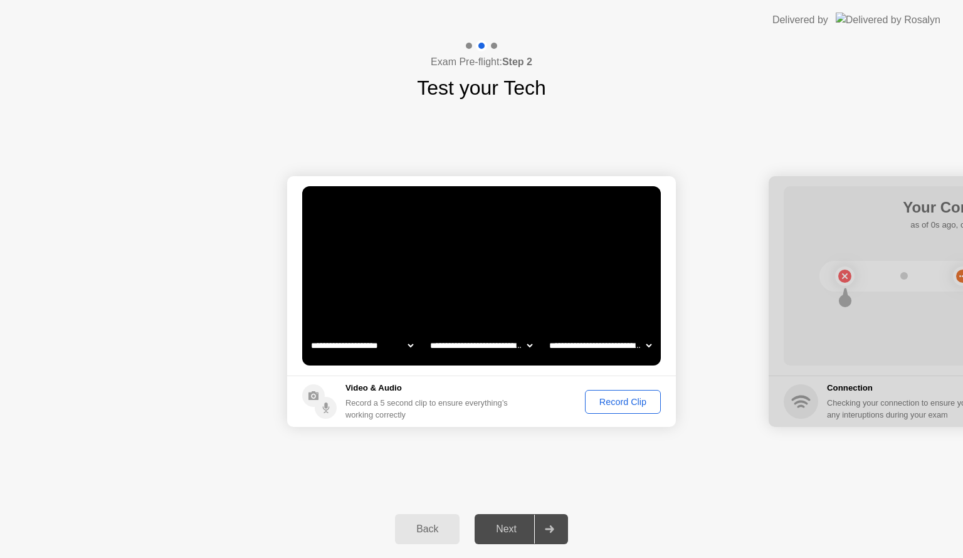
select select "**********"
select select "*******"
click at [513, 524] on div "Next" at bounding box center [506, 529] width 56 height 11
click at [547, 524] on div at bounding box center [549, 529] width 30 height 29
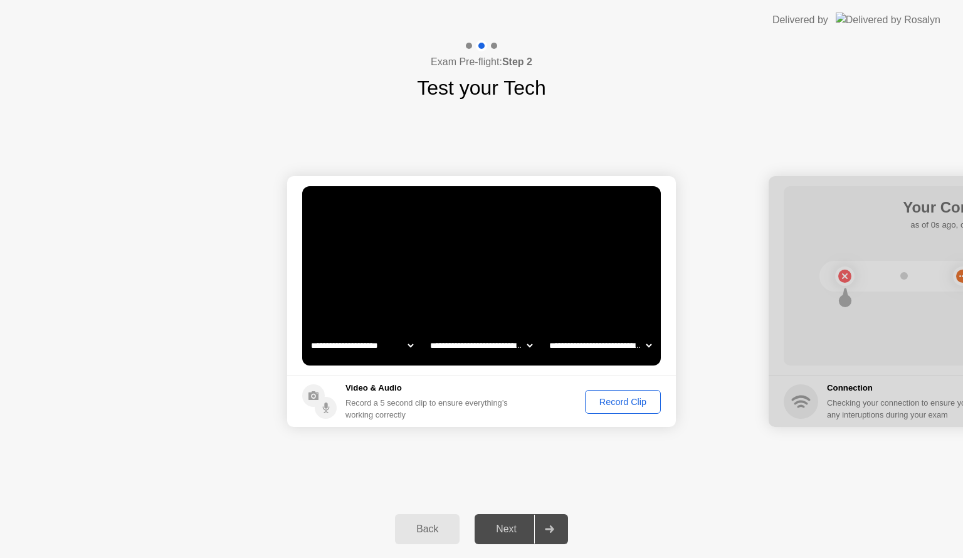
click at [631, 406] on div "Record Clip" at bounding box center [622, 402] width 67 height 10
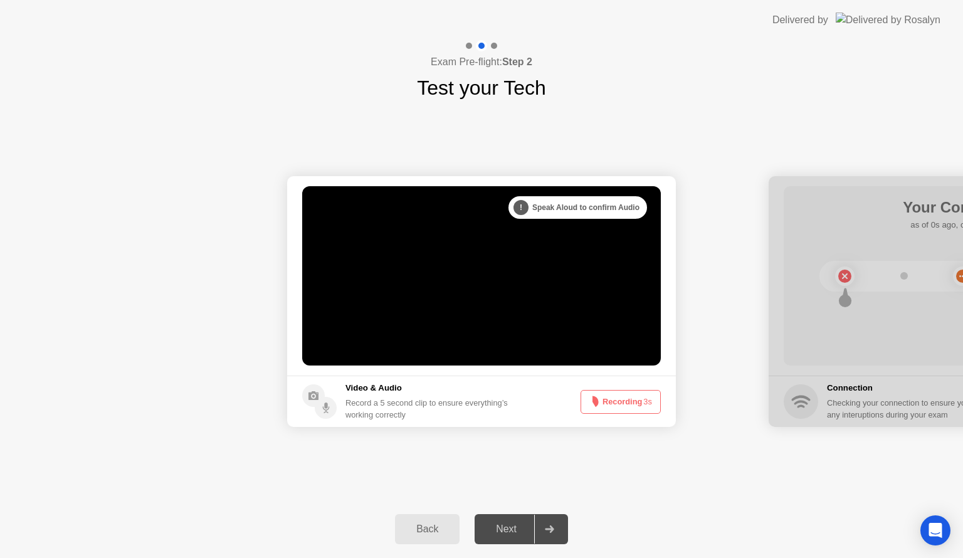
click at [543, 532] on div at bounding box center [549, 529] width 30 height 29
click at [537, 529] on div at bounding box center [549, 529] width 30 height 29
click at [553, 531] on icon at bounding box center [549, 530] width 9 height 8
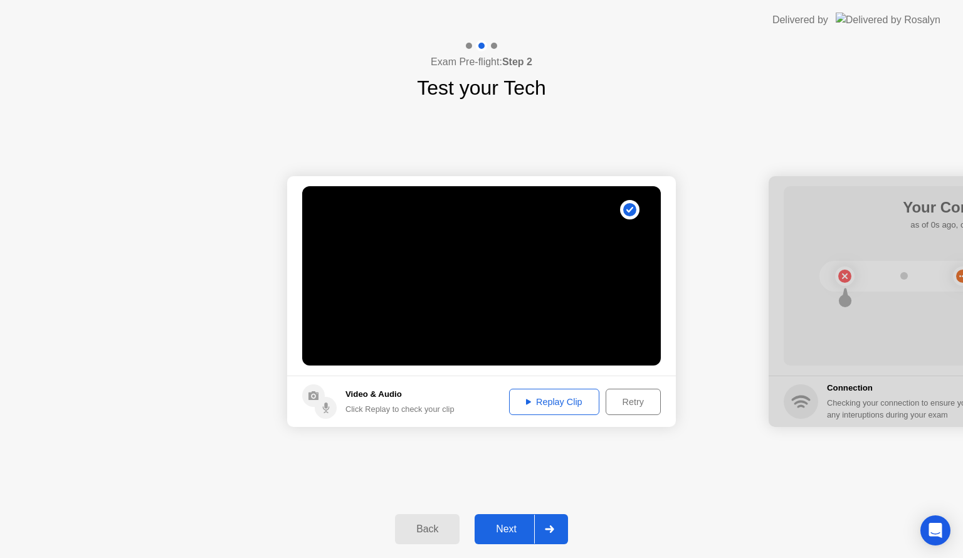
click at [626, 201] on circle at bounding box center [629, 209] width 19 height 19
click at [626, 210] on circle at bounding box center [629, 209] width 13 height 13
click at [620, 411] on button "Retry" at bounding box center [633, 402] width 55 height 26
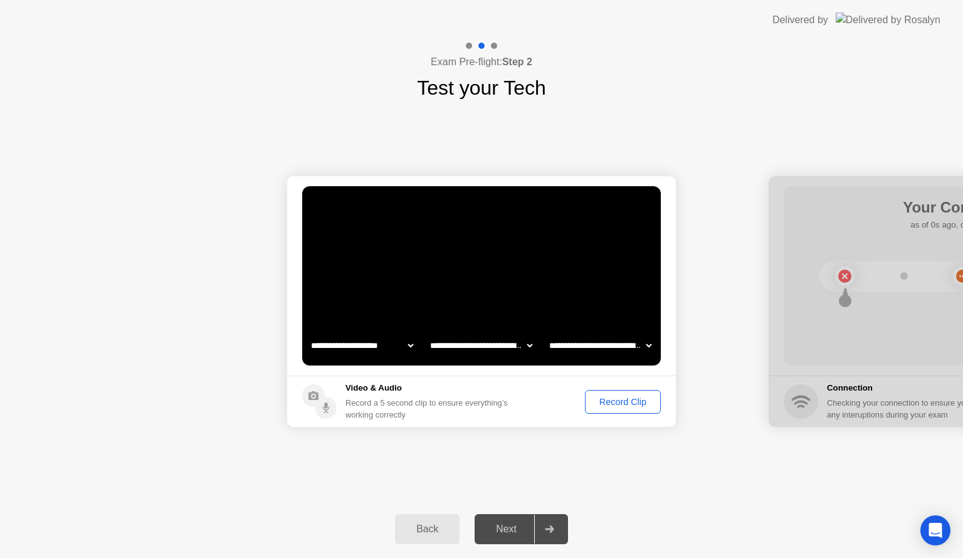
click at [623, 402] on div "Record Clip" at bounding box center [622, 402] width 67 height 10
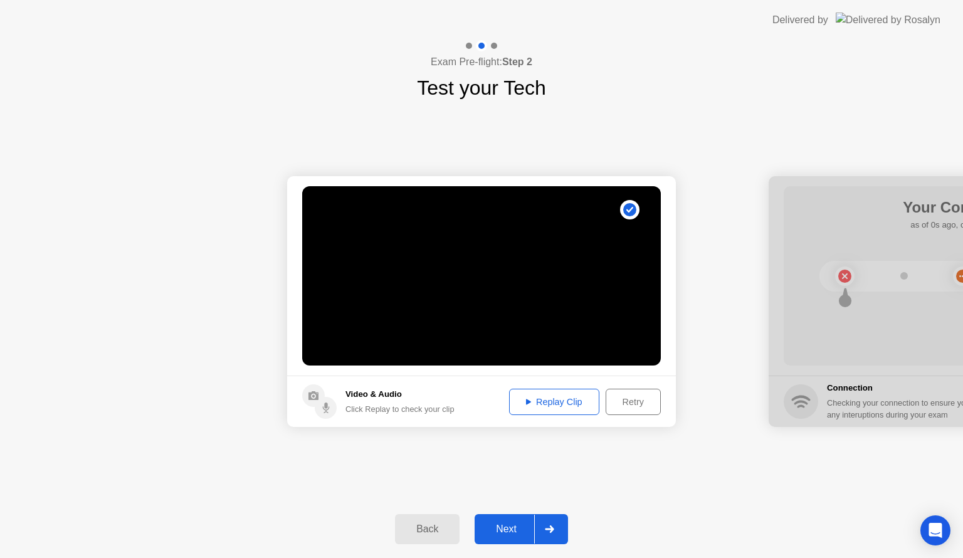
click at [526, 529] on div "Next" at bounding box center [506, 529] width 56 height 11
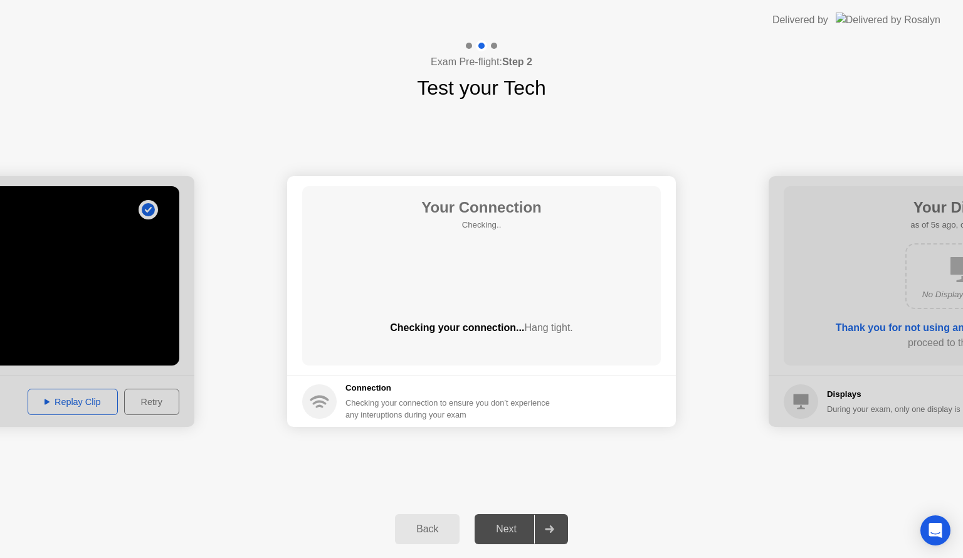
click at [413, 531] on div "Back" at bounding box center [427, 529] width 57 height 11
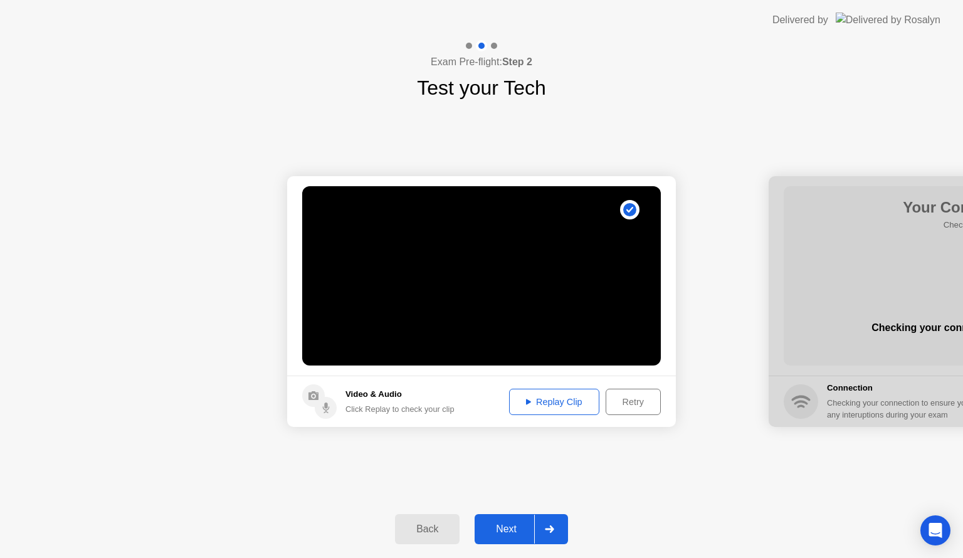
click at [631, 206] on circle at bounding box center [629, 209] width 13 height 13
click at [623, 402] on div "Retry" at bounding box center [633, 402] width 46 height 10
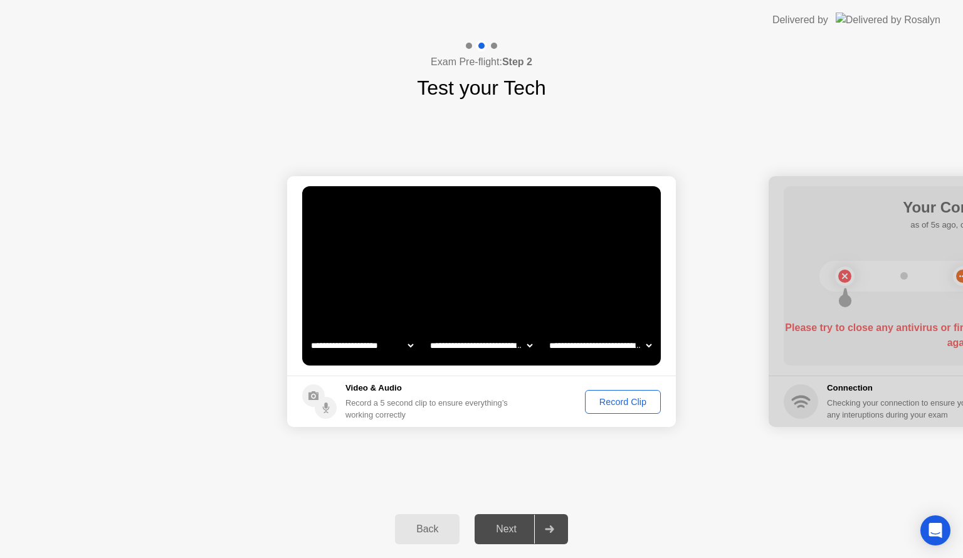
click at [611, 406] on div "Record Clip" at bounding box center [622, 402] width 67 height 10
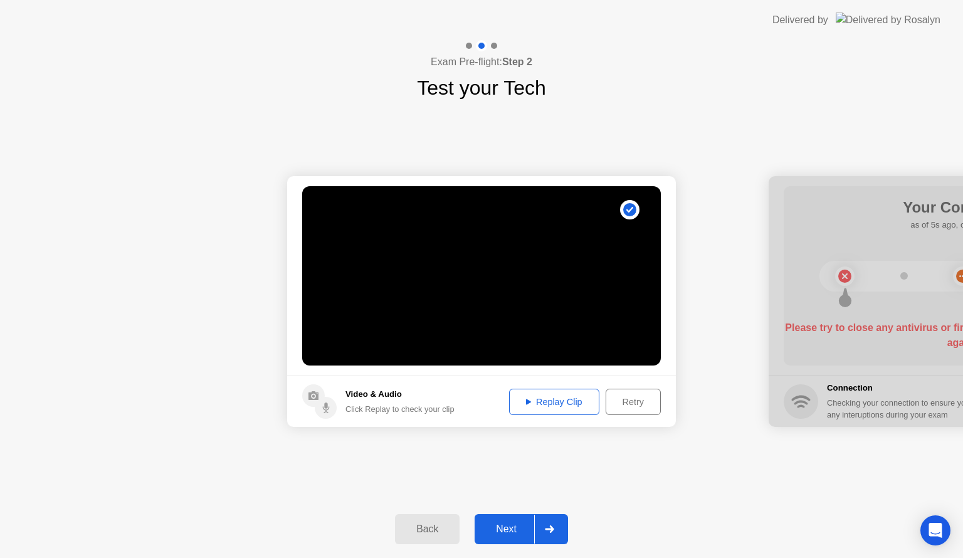
click at [539, 530] on div at bounding box center [549, 529] width 30 height 29
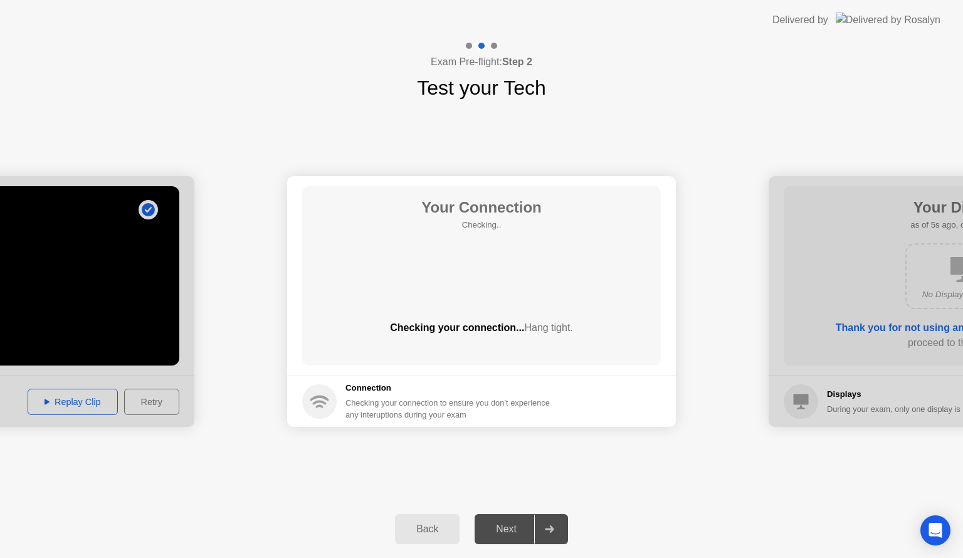
click at [153, 403] on div at bounding box center [0, 301] width 389 height 251
click at [123, 328] on div at bounding box center [0, 301] width 389 height 251
click at [143, 394] on div at bounding box center [0, 301] width 389 height 251
click at [145, 201] on div at bounding box center [0, 301] width 389 height 251
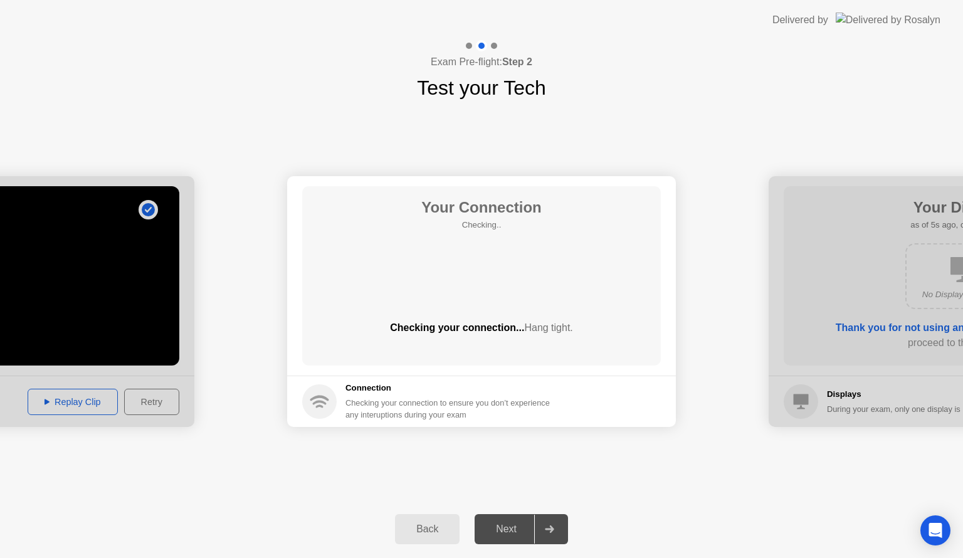
drag, startPoint x: 148, startPoint y: 219, endPoint x: 148, endPoint y: 203, distance: 16.3
click at [148, 203] on div at bounding box center [0, 301] width 389 height 251
click at [145, 208] on div at bounding box center [0, 301] width 389 height 251
click at [144, 213] on div at bounding box center [0, 301] width 389 height 251
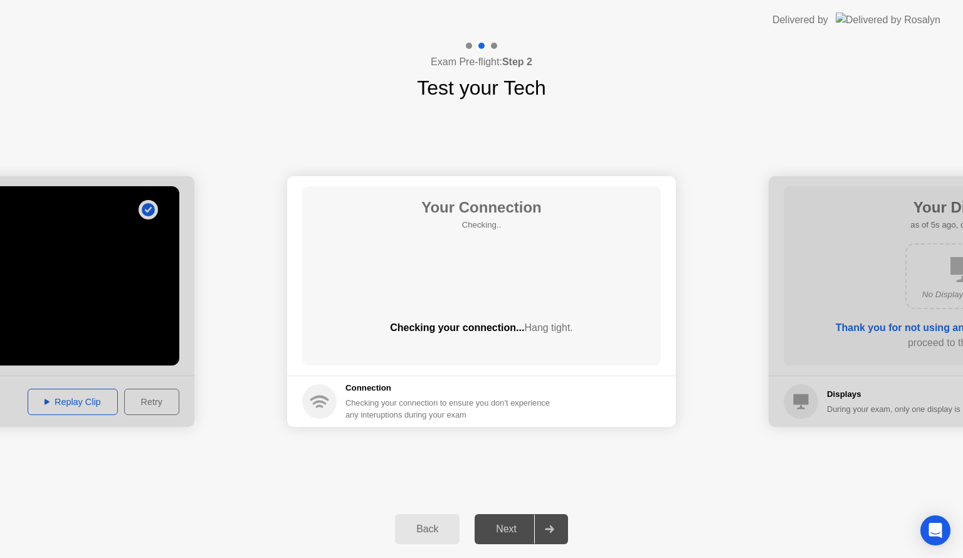
click at [429, 524] on div "Back" at bounding box center [427, 529] width 57 height 11
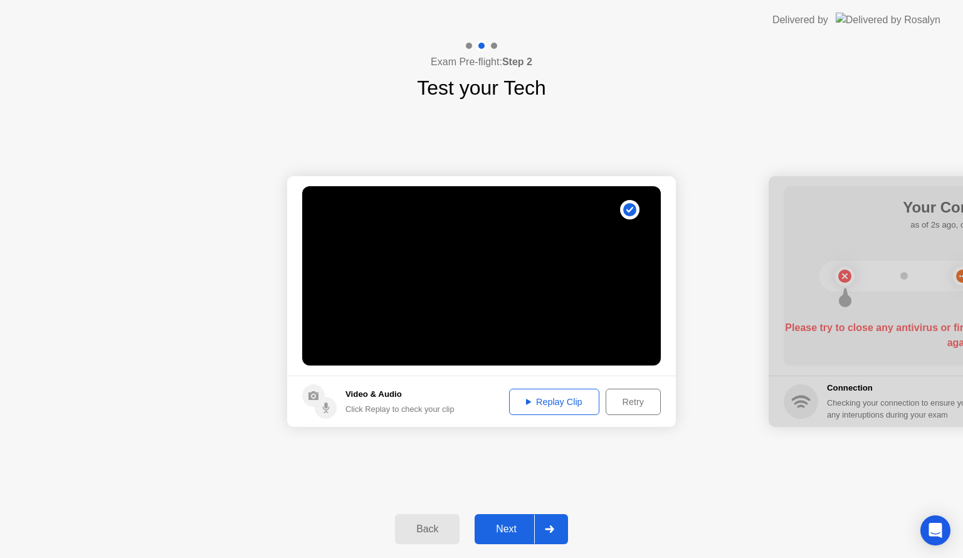
click at [630, 207] on circle at bounding box center [629, 209] width 13 height 13
click at [645, 382] on footer "Video & Audio Click Replay to check your clip Replay Clip Retry" at bounding box center [481, 401] width 389 height 51
click at [635, 398] on div "Retry" at bounding box center [633, 402] width 46 height 10
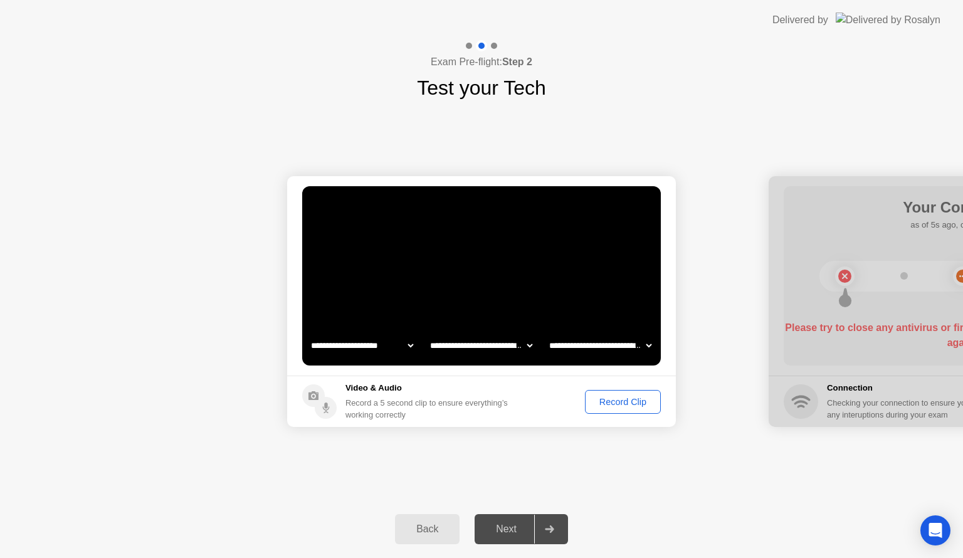
click at [615, 367] on main "**********" at bounding box center [481, 275] width 389 height 199
click at [620, 409] on button "Record Clip" at bounding box center [623, 402] width 76 height 24
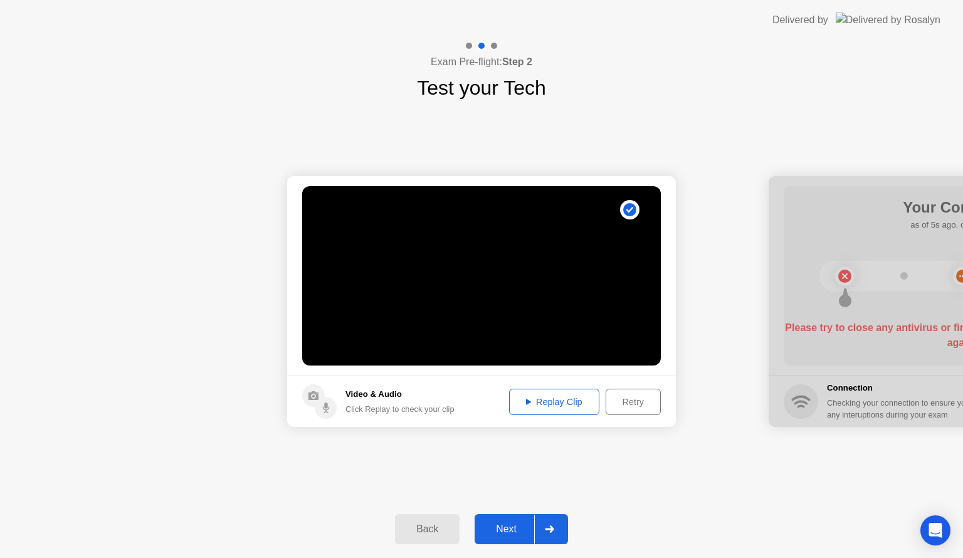
click at [492, 538] on button "Next" at bounding box center [521, 529] width 93 height 30
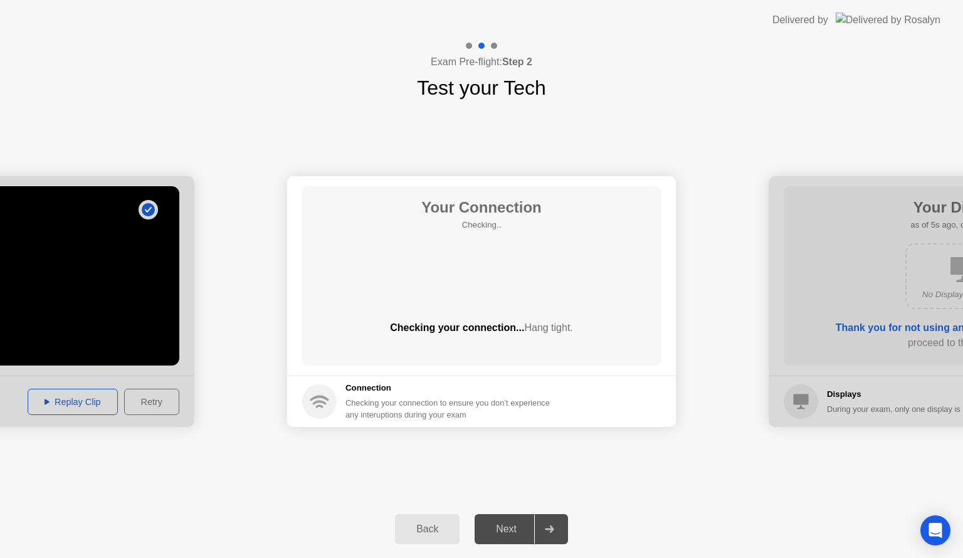
click at [428, 527] on div "Back" at bounding box center [427, 529] width 57 height 11
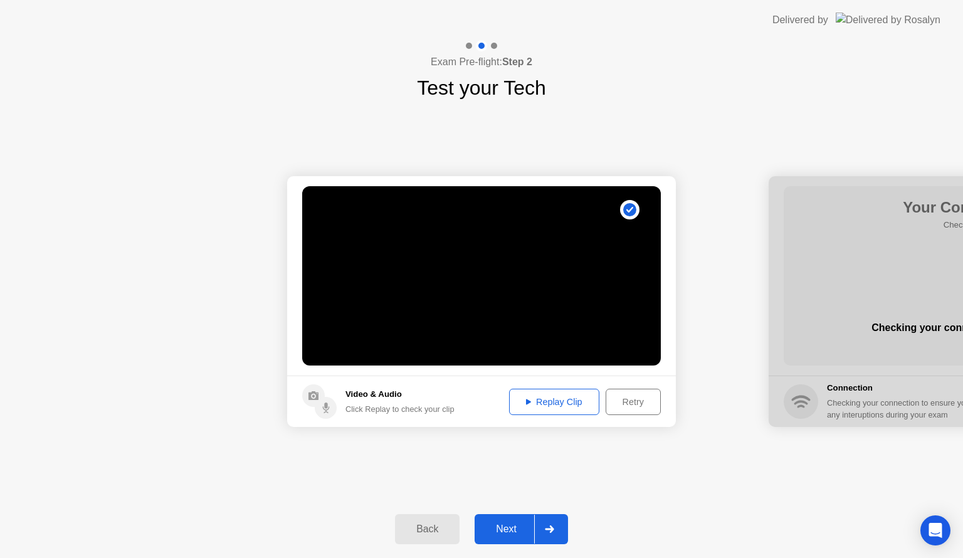
click at [630, 206] on circle at bounding box center [629, 209] width 13 height 13
click at [638, 400] on div "Retry" at bounding box center [633, 402] width 46 height 10
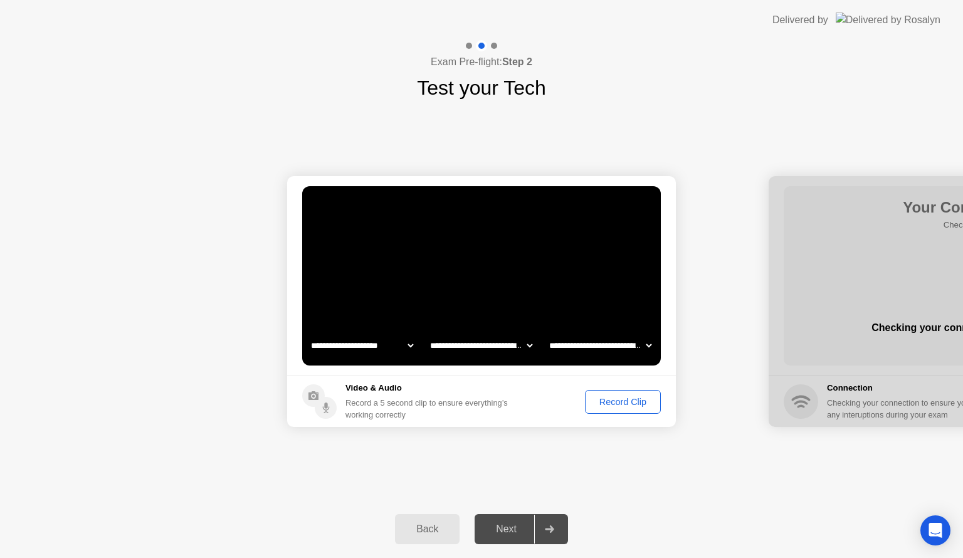
click at [613, 400] on div "Record Clip" at bounding box center [622, 402] width 67 height 10
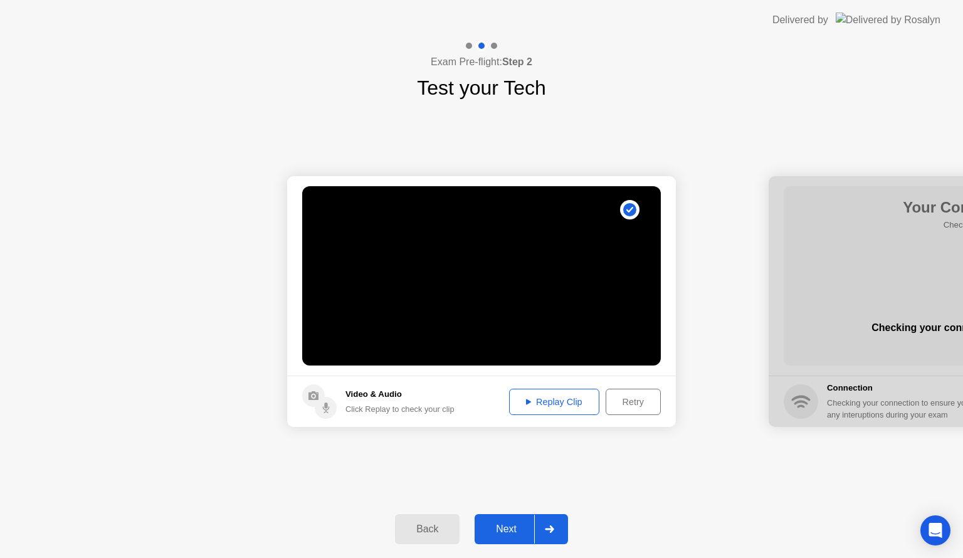
click at [539, 517] on div at bounding box center [549, 529] width 30 height 29
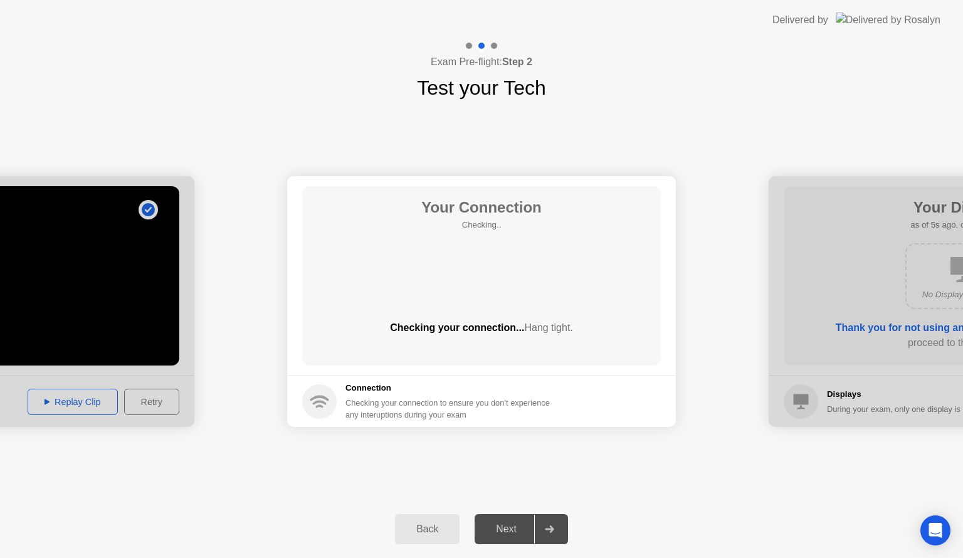
click at [539, 517] on div at bounding box center [549, 529] width 30 height 29
click at [470, 278] on div "Your Connection Checking.. Checking your connection... Hang tight." at bounding box center [481, 275] width 359 height 179
click at [477, 283] on div "Your Connection Checking.. Checking your connection... Hang tight." at bounding box center [481, 275] width 359 height 179
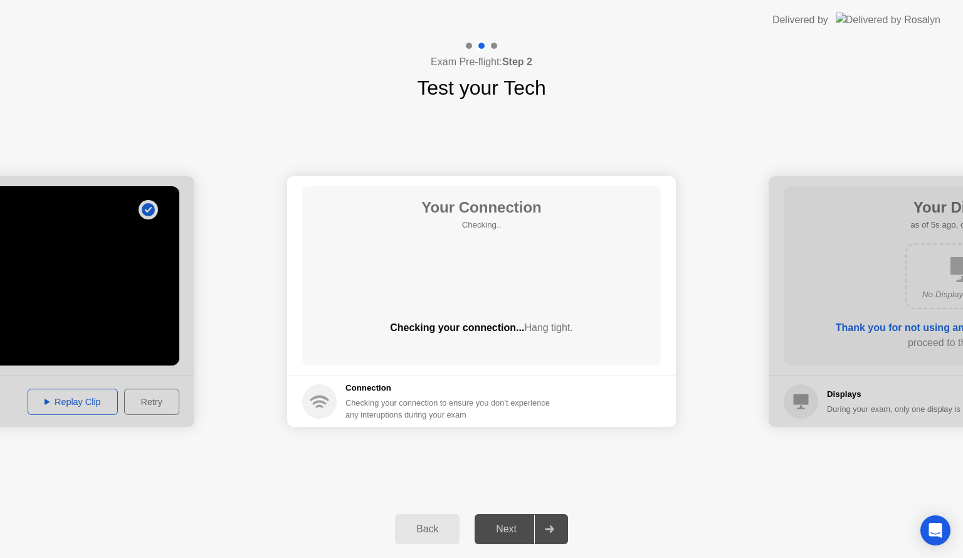
click at [522, 340] on div "Checking your connection... Hang tight." at bounding box center [481, 337] width 359 height 35
click at [326, 406] on circle at bounding box center [319, 401] width 34 height 34
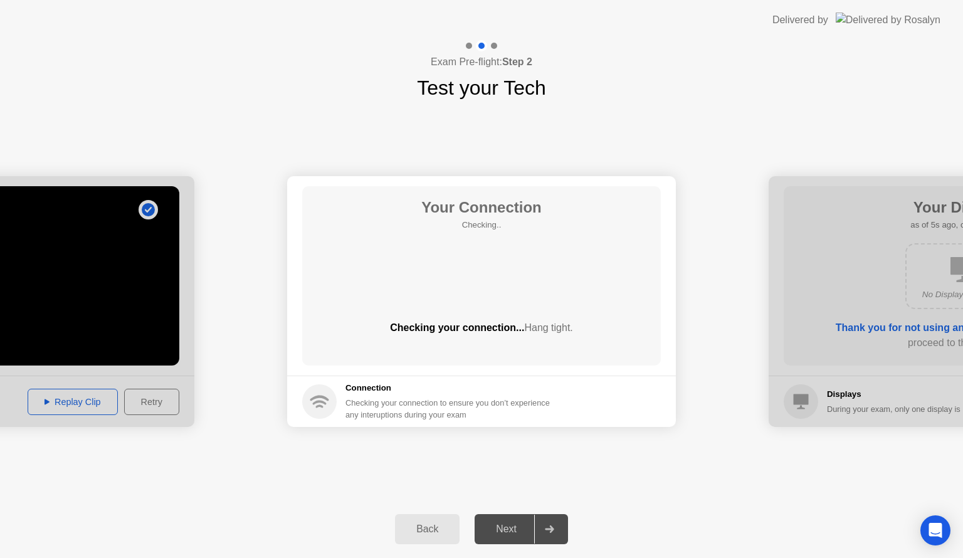
click at [452, 325] on div "Checking your connection... Hang tight." at bounding box center [481, 327] width 359 height 15
click at [513, 528] on div "Next" at bounding box center [506, 529] width 56 height 11
click at [509, 530] on div "Next" at bounding box center [506, 529] width 56 height 11
click at [553, 527] on icon at bounding box center [549, 530] width 9 height 8
click at [509, 355] on div "Checking your connection... Hang tight." at bounding box center [481, 337] width 359 height 35
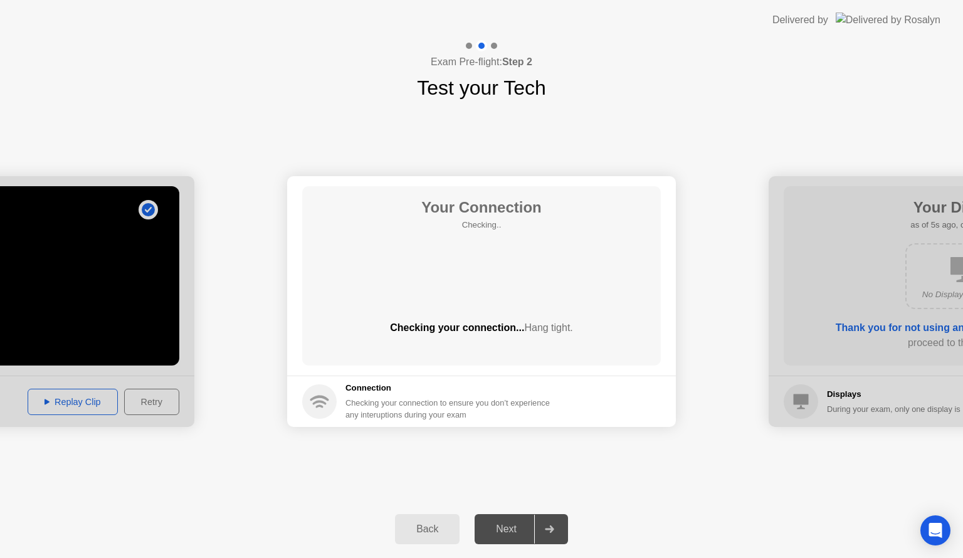
click at [431, 520] on button "Back" at bounding box center [427, 529] width 65 height 30
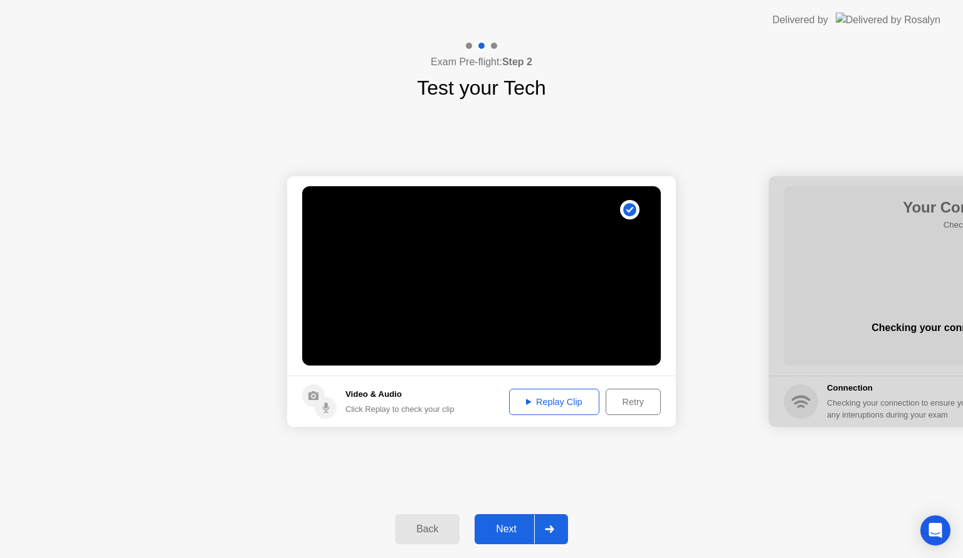
click at [642, 400] on div "Retry" at bounding box center [633, 402] width 46 height 10
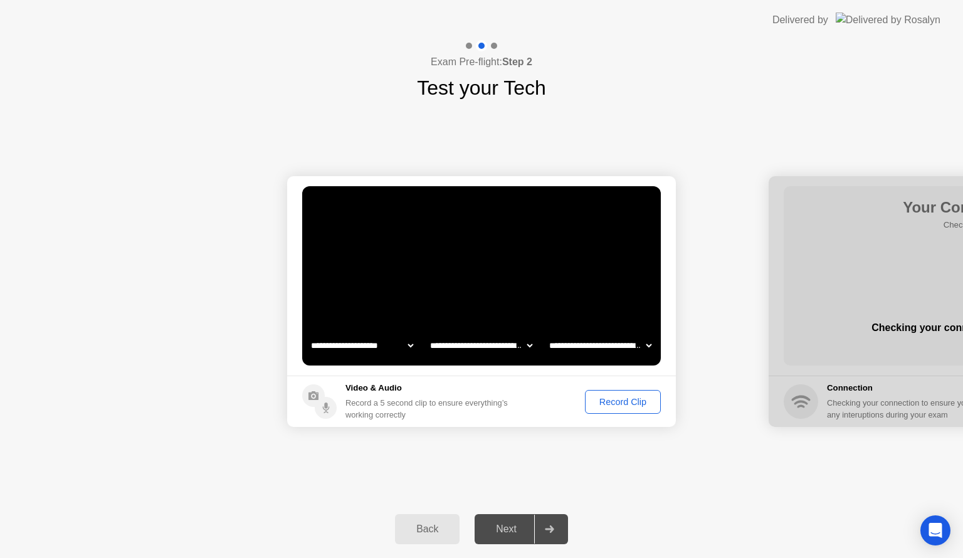
click at [622, 399] on div "Record Clip" at bounding box center [622, 402] width 67 height 10
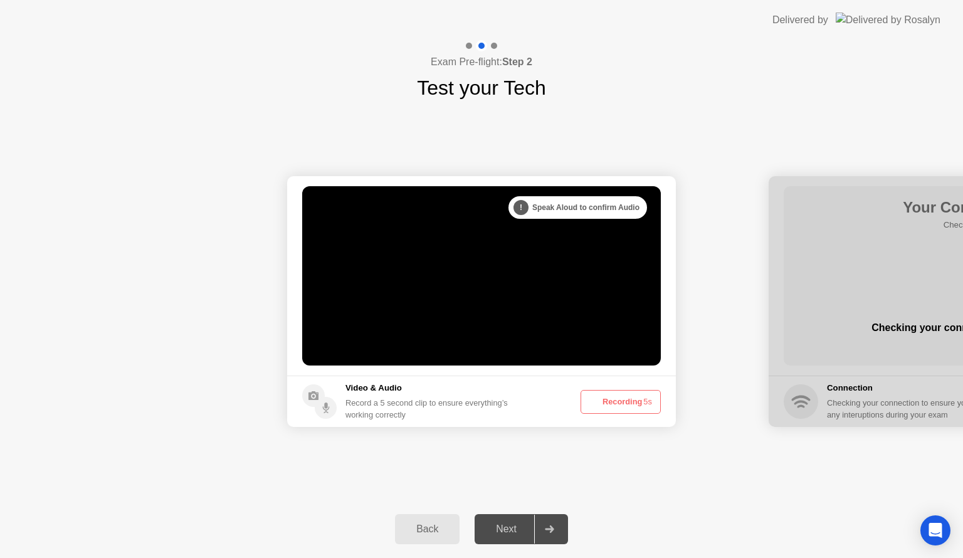
click at [622, 399] on button "Recording 5s" at bounding box center [621, 402] width 80 height 24
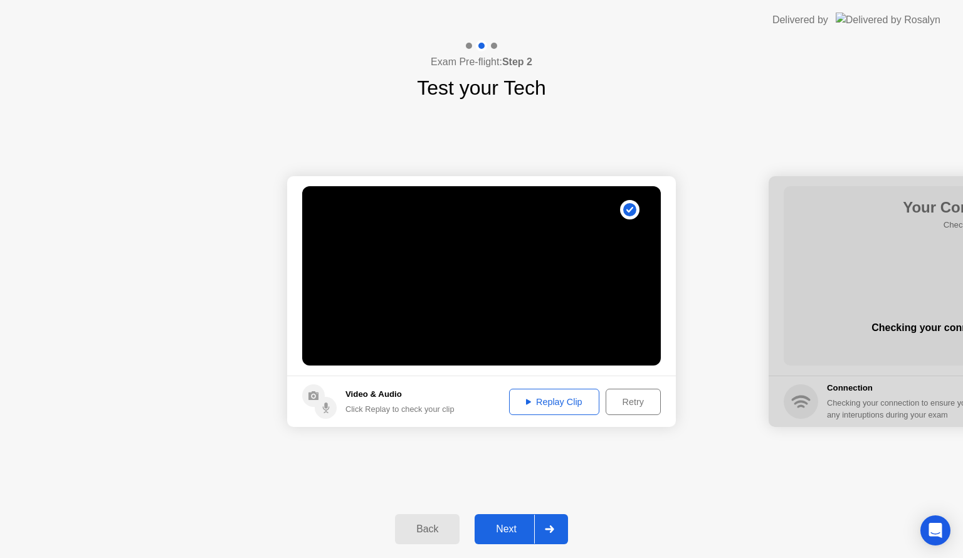
click at [505, 525] on div "Next" at bounding box center [506, 529] width 56 height 11
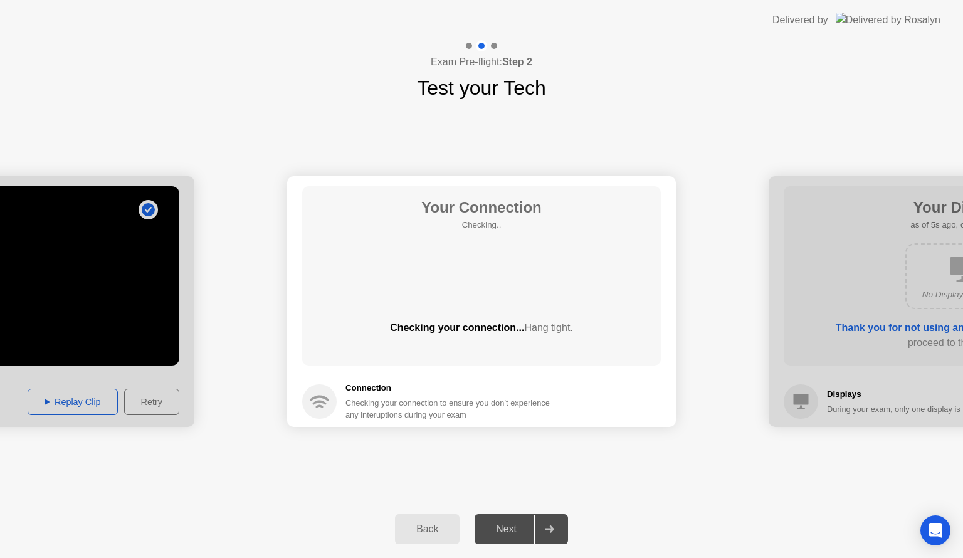
click at [505, 525] on div "Next" at bounding box center [506, 529] width 56 height 11
click at [801, 317] on div at bounding box center [963, 301] width 389 height 251
click at [845, 278] on div at bounding box center [963, 301] width 389 height 251
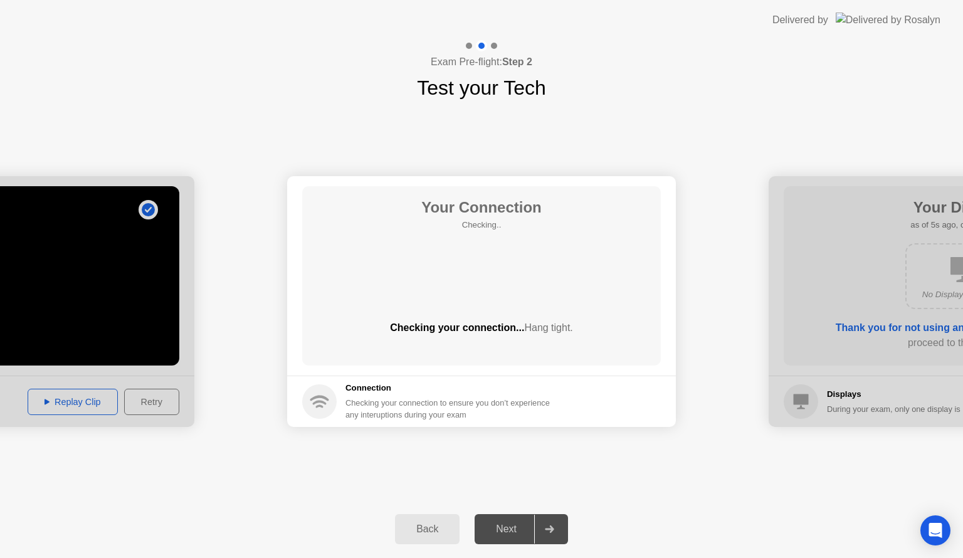
click at [845, 278] on div at bounding box center [963, 301] width 389 height 251
click at [505, 529] on div "Next" at bounding box center [506, 529] width 56 height 11
drag, startPoint x: 505, startPoint y: 529, endPoint x: 512, endPoint y: 531, distance: 6.5
click at [512, 531] on div "Next" at bounding box center [506, 529] width 56 height 11
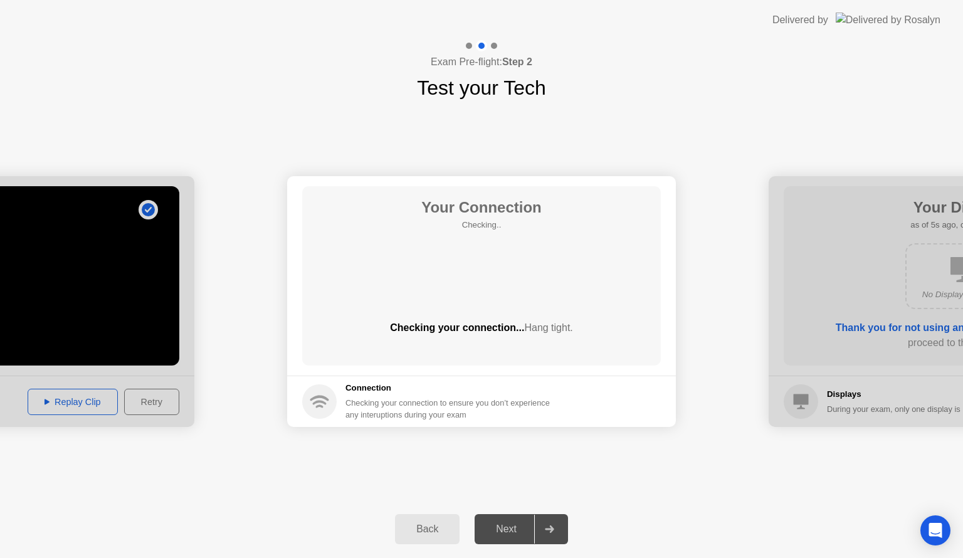
click at [512, 531] on div "Next" at bounding box center [506, 529] width 56 height 11
click at [514, 524] on div "Next" at bounding box center [506, 529] width 56 height 11
click at [459, 327] on div "Checking your connection... Hang tight." at bounding box center [481, 327] width 359 height 15
click at [503, 325] on div "Checking your connection... Hang tight." at bounding box center [481, 327] width 359 height 15
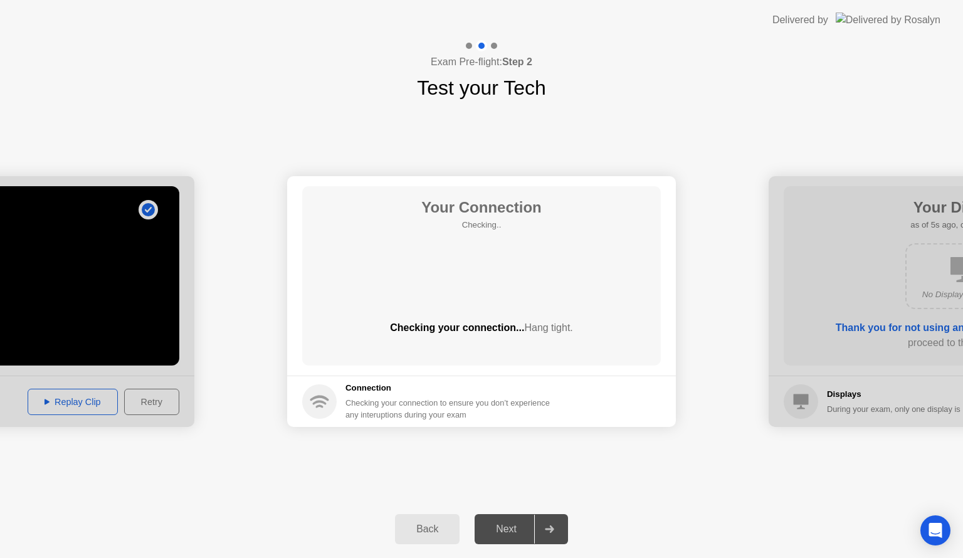
click at [432, 532] on div "Back" at bounding box center [427, 529] width 57 height 11
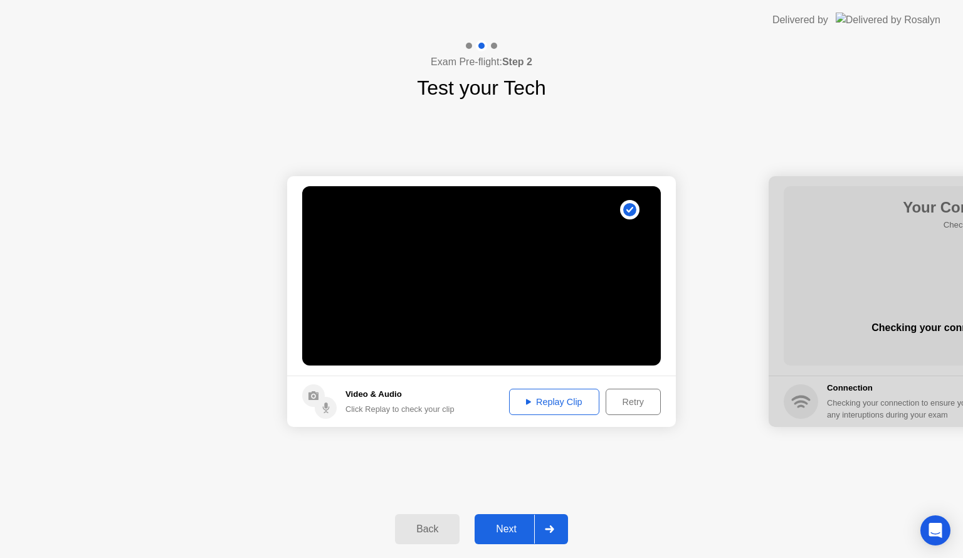
click at [635, 404] on div "Retry" at bounding box center [633, 402] width 46 height 10
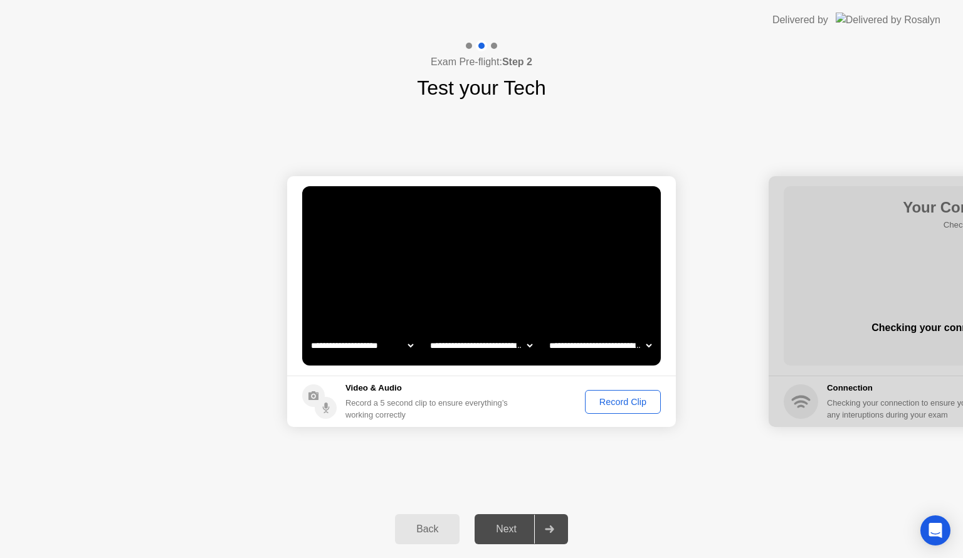
click at [620, 401] on div "Record Clip" at bounding box center [622, 402] width 67 height 10
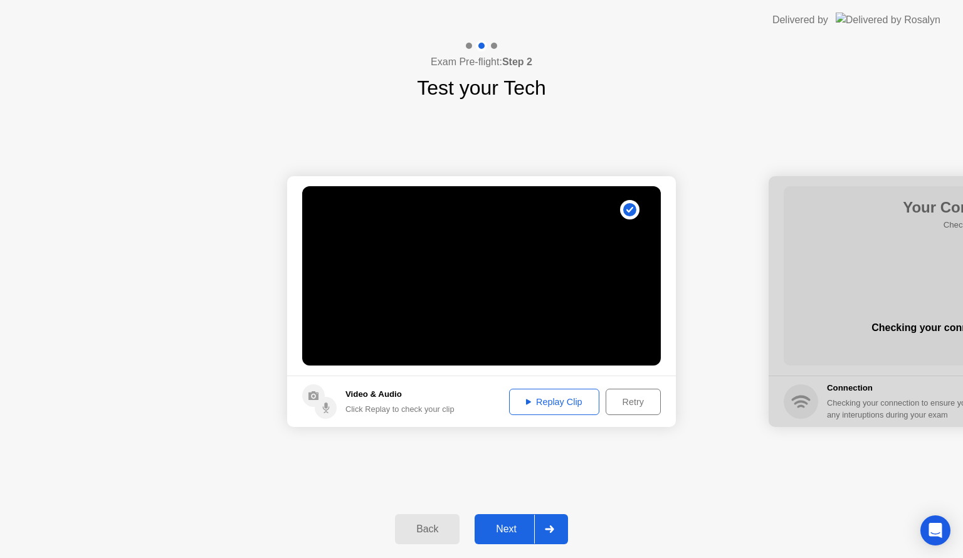
click at [549, 527] on icon at bounding box center [549, 530] width 9 height 8
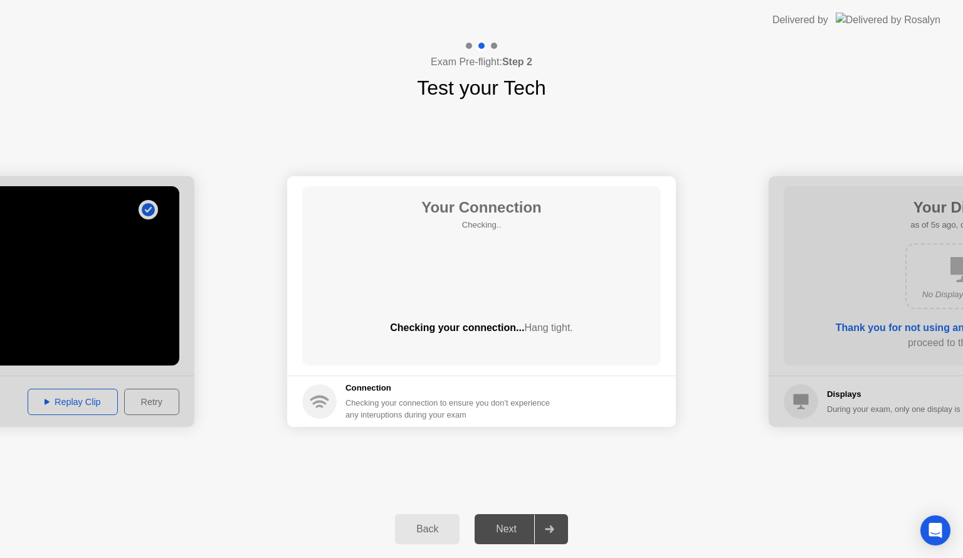
click at [484, 283] on div "Your Connection Checking.. Checking your connection... Hang tight." at bounding box center [481, 275] width 359 height 179
click at [486, 281] on div "Your Connection Checking.. Checking your connection... Hang tight." at bounding box center [481, 275] width 359 height 179
click at [474, 213] on h1 "Your Connection" at bounding box center [481, 207] width 120 height 23
click at [472, 213] on h1 "Your Connection" at bounding box center [481, 207] width 120 height 23
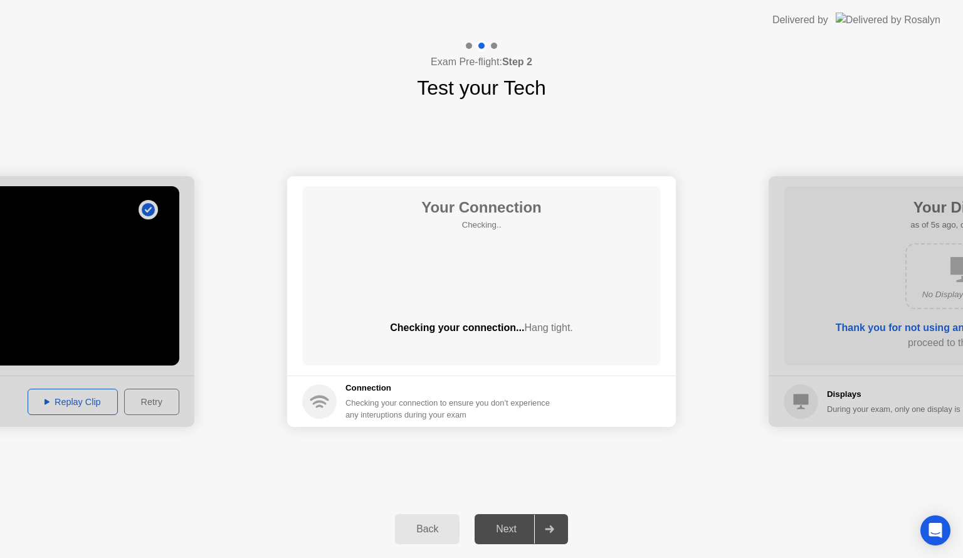
click at [441, 213] on h1 "Your Connection" at bounding box center [481, 207] width 120 height 23
click at [451, 204] on h1 "Your Connection" at bounding box center [481, 207] width 120 height 23
click at [423, 209] on h1 "Your Connection" at bounding box center [481, 207] width 120 height 23
click at [434, 203] on h1 "Your Connection" at bounding box center [481, 207] width 120 height 23
click at [437, 219] on h5 "Checking.." at bounding box center [481, 225] width 120 height 13
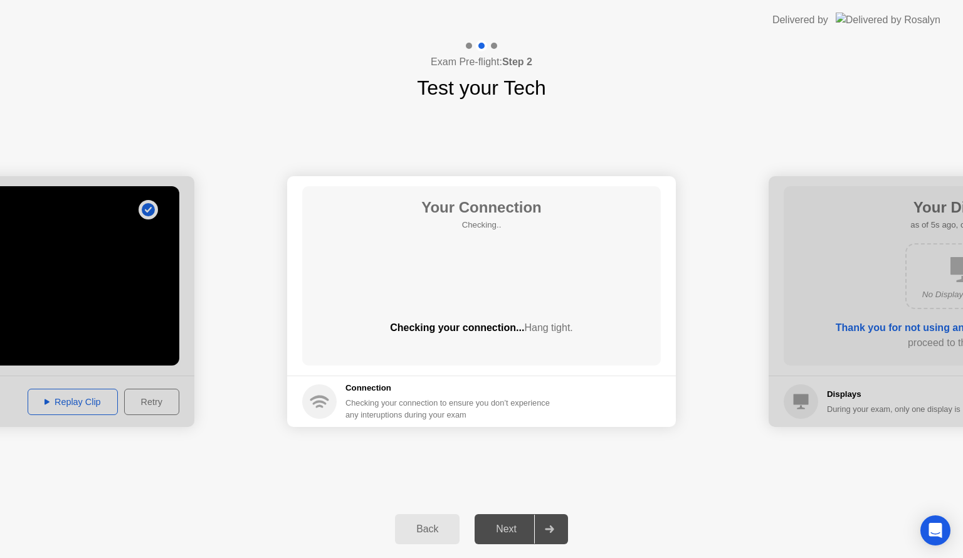
click at [478, 293] on div "Your Connection Checking.. Checking your connection... Hang tight." at bounding box center [481, 275] width 359 height 179
click at [499, 272] on div "Your Connection Checking.. Checking your connection... Hang tight." at bounding box center [481, 275] width 359 height 179
drag, startPoint x: 620, startPoint y: 367, endPoint x: 618, endPoint y: 361, distance: 7.1
click at [618, 361] on main "Your Connection Checking.. Checking your connection... Hang tight." at bounding box center [481, 275] width 389 height 199
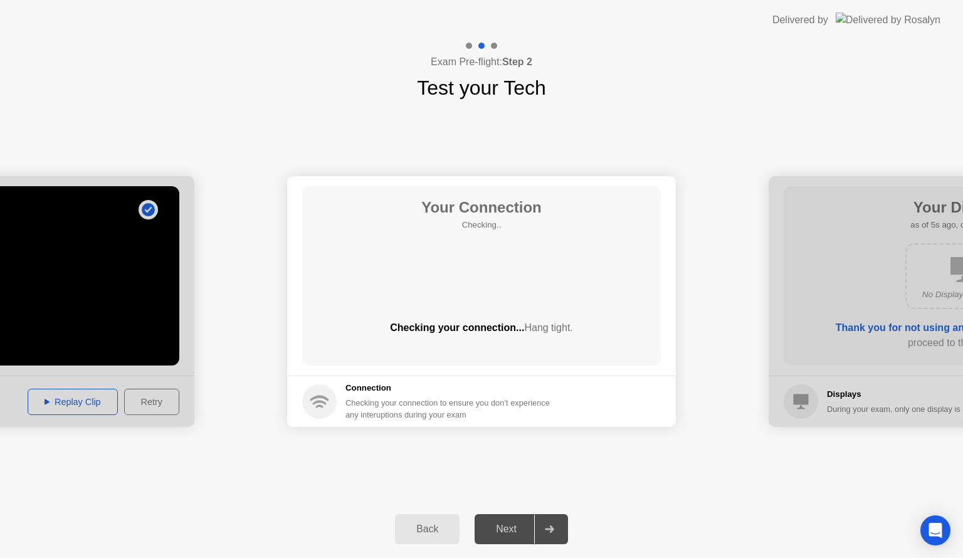
click at [545, 311] on div "Your Connection Checking.. Checking your connection... Hang tight." at bounding box center [481, 275] width 359 height 179
drag, startPoint x: 433, startPoint y: 293, endPoint x: 424, endPoint y: 329, distance: 36.2
click at [424, 329] on div "Your Connection Checking.. Checking your connection... Hang tight." at bounding box center [481, 275] width 359 height 179
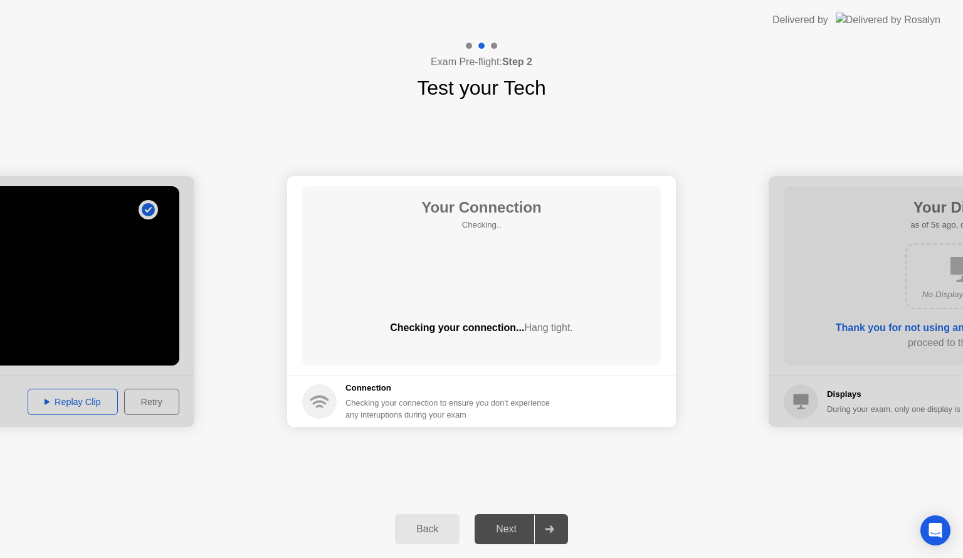
drag, startPoint x: 329, startPoint y: 404, endPoint x: 316, endPoint y: 399, distance: 13.5
click at [316, 399] on circle at bounding box center [319, 401] width 34 height 34
click at [330, 399] on circle at bounding box center [319, 401] width 34 height 34
click at [637, 495] on div "**********" at bounding box center [481, 302] width 963 height 398
click at [544, 527] on div at bounding box center [549, 529] width 30 height 29
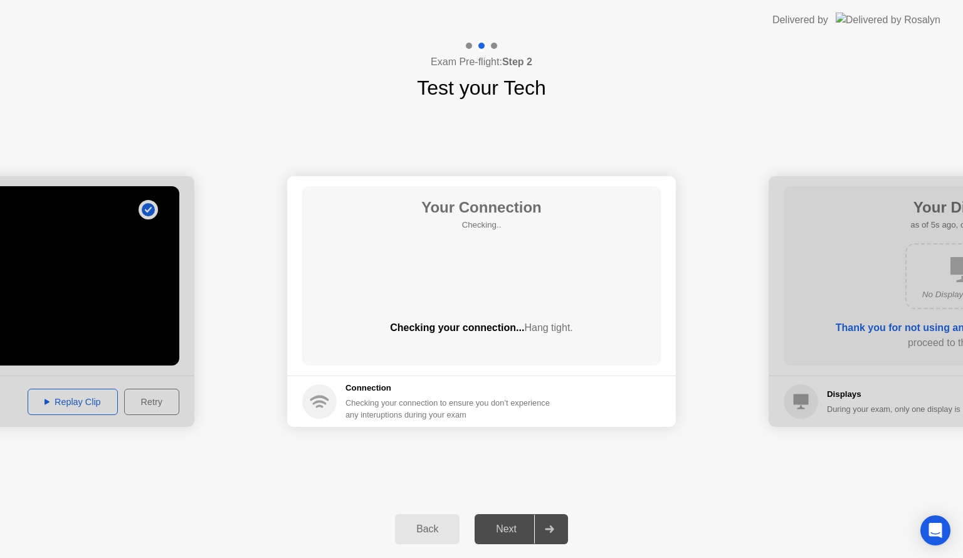
click at [544, 527] on div at bounding box center [549, 529] width 30 height 29
click at [426, 532] on div "Back" at bounding box center [427, 529] width 57 height 11
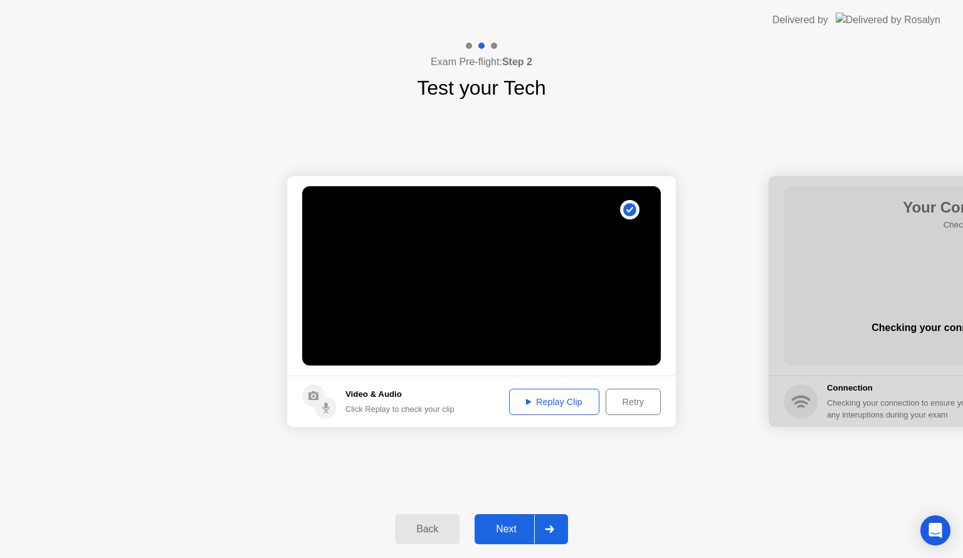
click at [409, 516] on button "Back" at bounding box center [427, 529] width 65 height 30
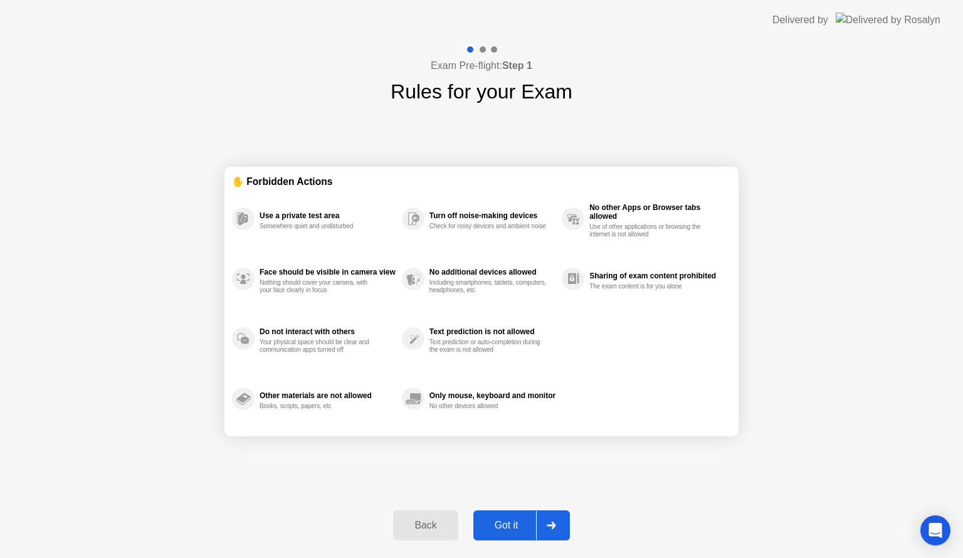
click at [522, 524] on div "Got it" at bounding box center [506, 525] width 59 height 11
select select "**********"
select select "*******"
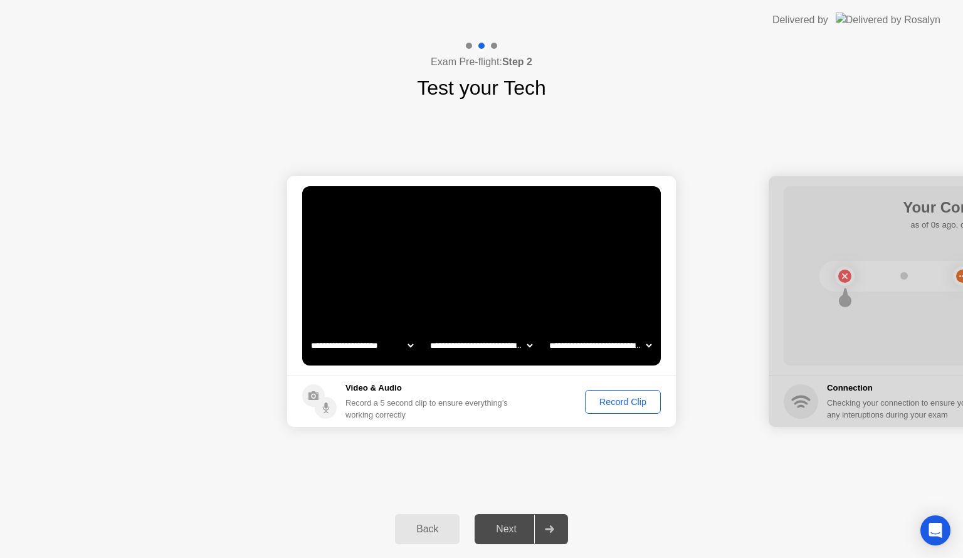
click at [626, 409] on button "Record Clip" at bounding box center [623, 402] width 76 height 24
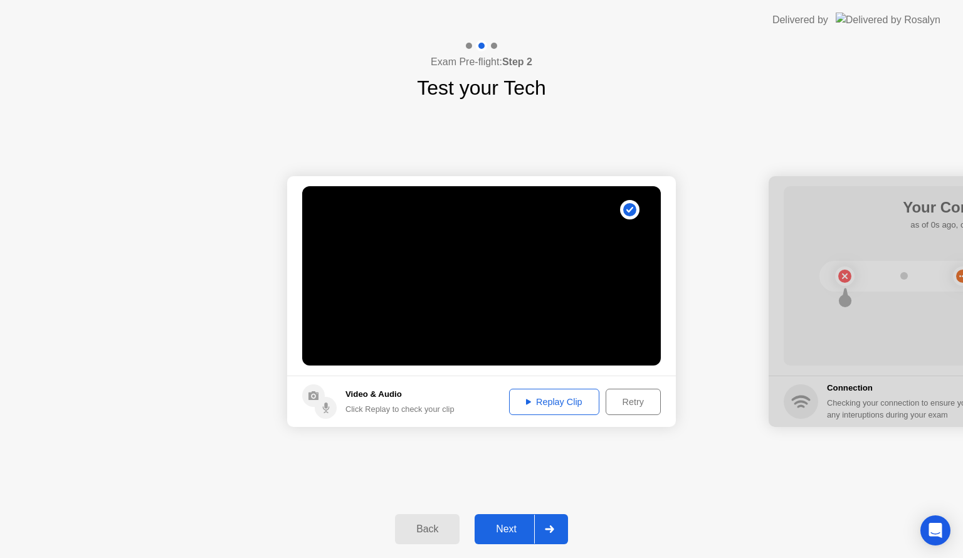
click at [541, 532] on div at bounding box center [549, 529] width 30 height 29
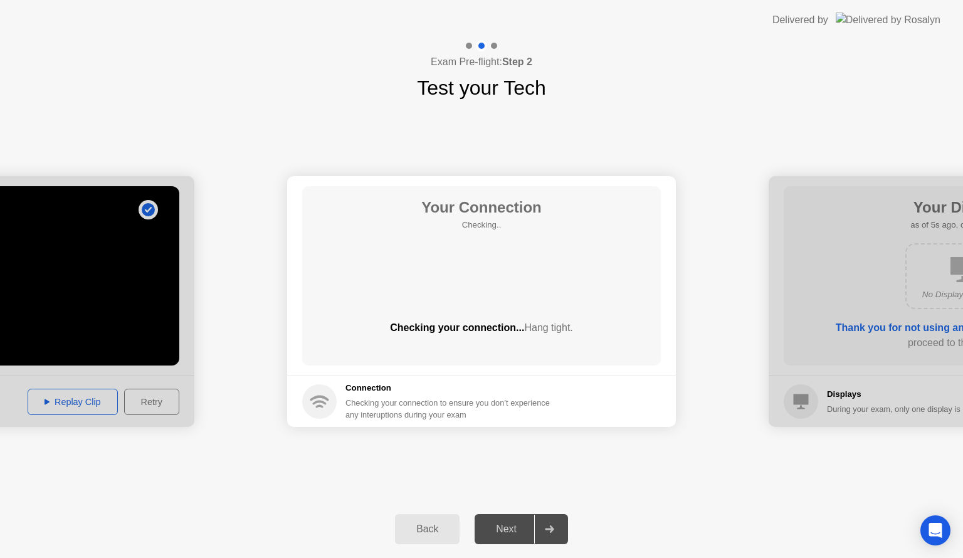
drag, startPoint x: 541, startPoint y: 532, endPoint x: 525, endPoint y: 504, distance: 31.7
click at [525, 504] on div "Back Next" at bounding box center [481, 529] width 963 height 58
click at [520, 524] on div "Next" at bounding box center [506, 529] width 56 height 11
click at [512, 524] on div "Next" at bounding box center [506, 529] width 56 height 11
click at [554, 534] on div at bounding box center [549, 529] width 30 height 29
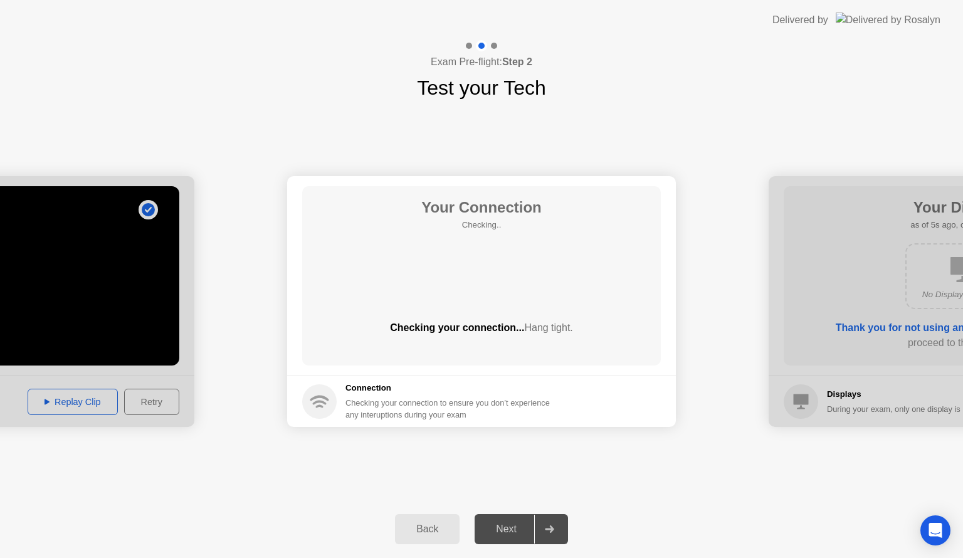
click at [795, 342] on div at bounding box center [963, 301] width 389 height 251
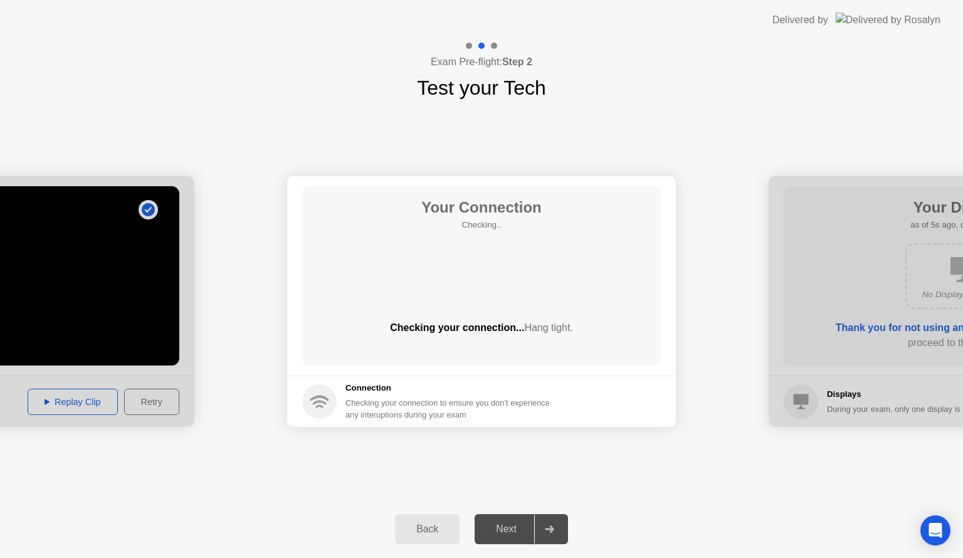
click at [795, 342] on div at bounding box center [963, 301] width 389 height 251
click at [411, 535] on div "Back" at bounding box center [427, 529] width 57 height 11
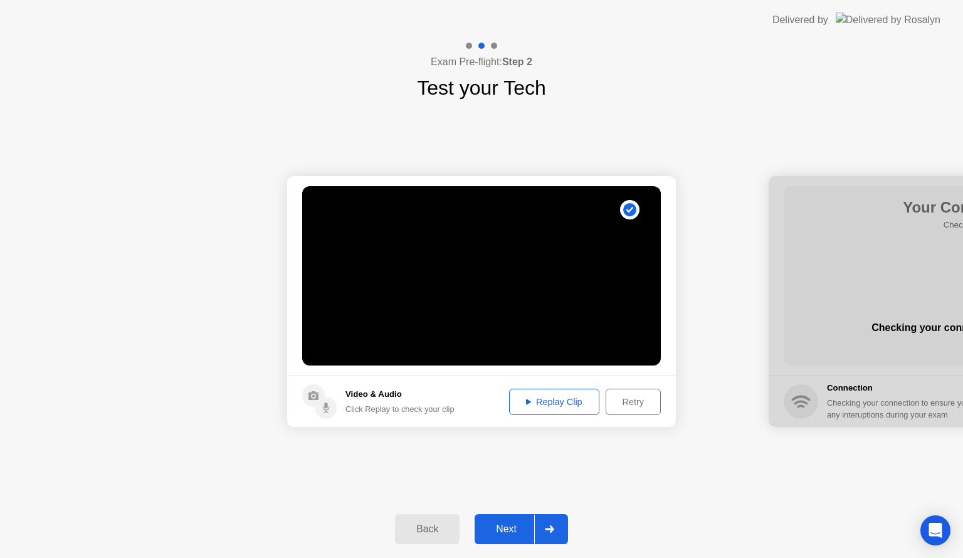
click at [628, 206] on circle at bounding box center [629, 209] width 13 height 13
click at [635, 401] on div "Retry" at bounding box center [633, 402] width 46 height 10
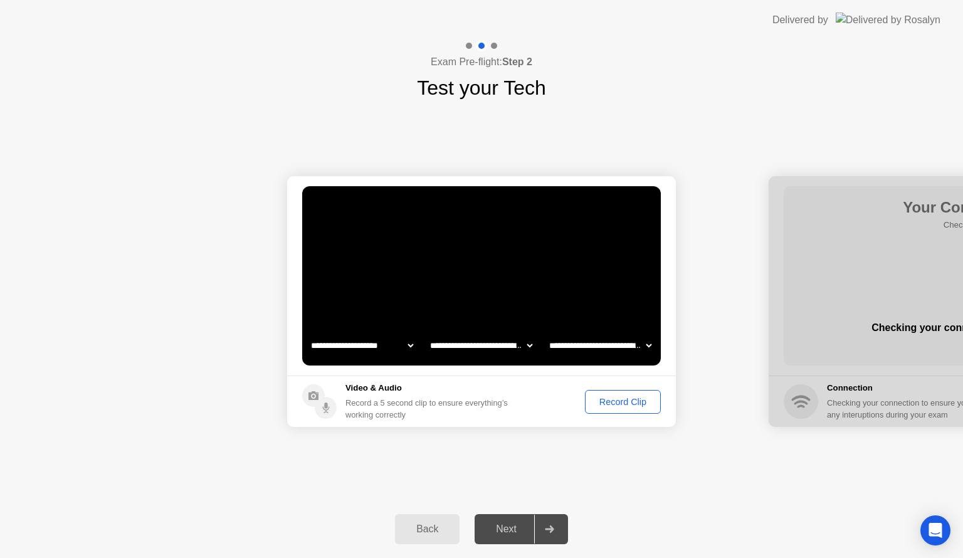
click at [635, 401] on div "Record Clip" at bounding box center [622, 402] width 67 height 10
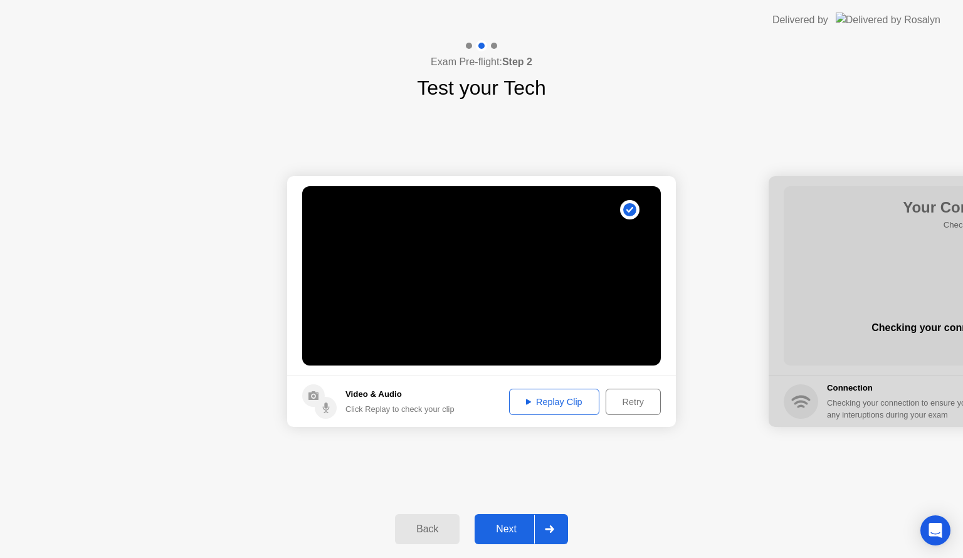
click at [487, 534] on div "Next" at bounding box center [506, 529] width 56 height 11
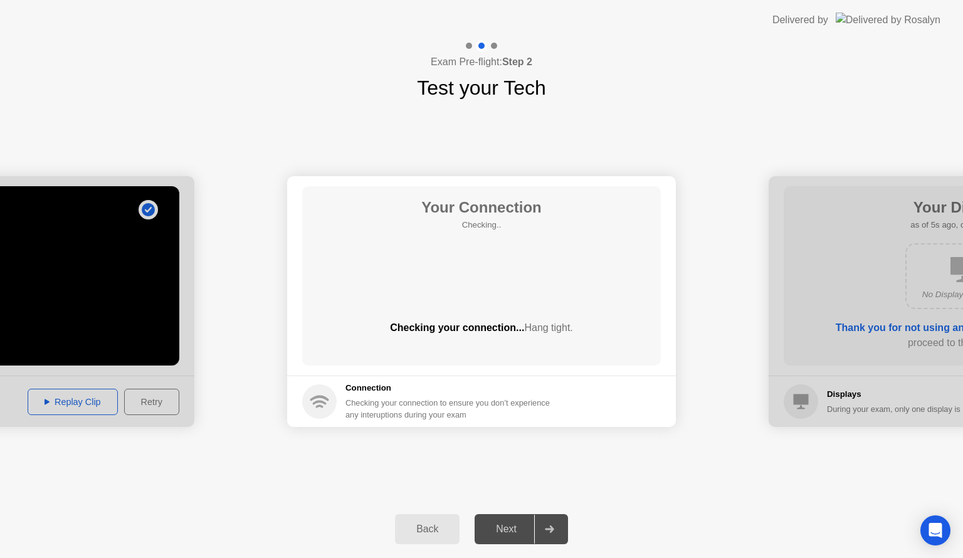
click at [411, 533] on div "Back" at bounding box center [427, 529] width 57 height 11
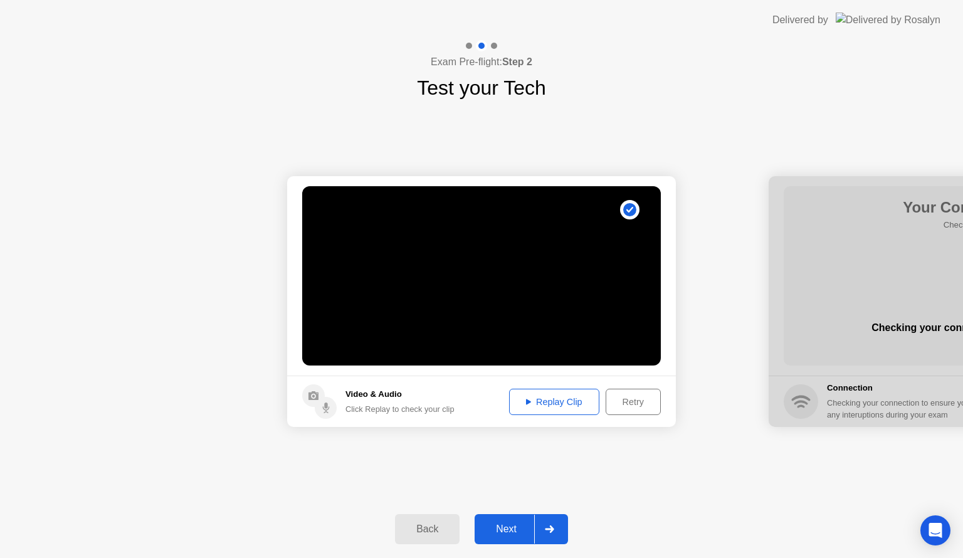
click at [610, 398] on div "Retry" at bounding box center [633, 402] width 46 height 10
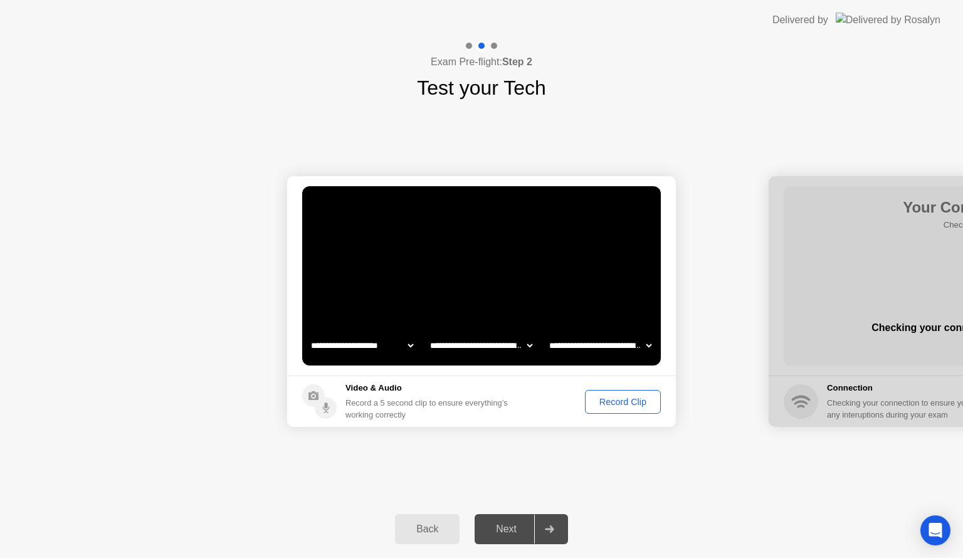
click at [519, 352] on select "**********" at bounding box center [481, 345] width 107 height 25
click at [384, 340] on select "**********" at bounding box center [362, 345] width 107 height 25
click at [577, 341] on select "**********" at bounding box center [600, 345] width 107 height 25
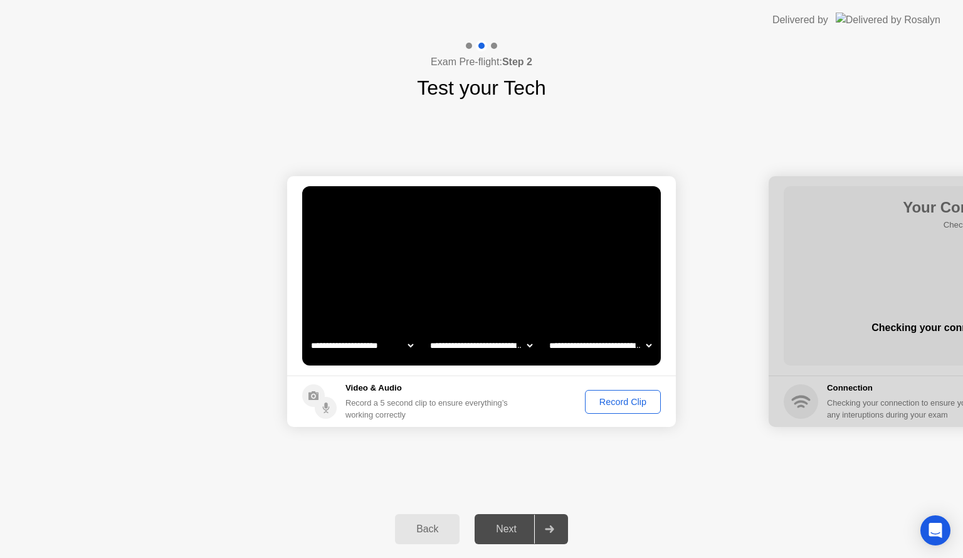
click at [623, 406] on div "Record Clip" at bounding box center [622, 402] width 67 height 10
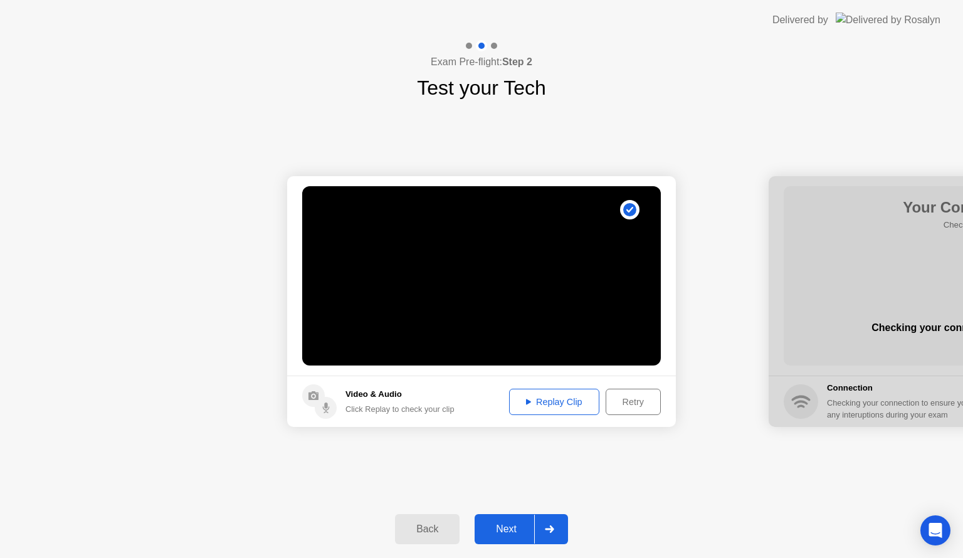
click at [526, 537] on button "Next" at bounding box center [521, 529] width 93 height 30
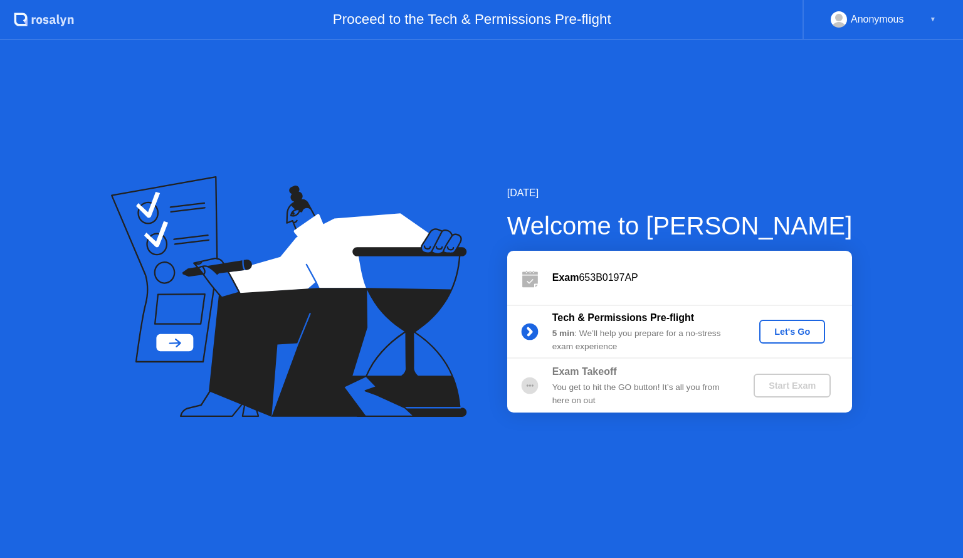
click at [783, 332] on div "Let's Go" at bounding box center [792, 332] width 56 height 10
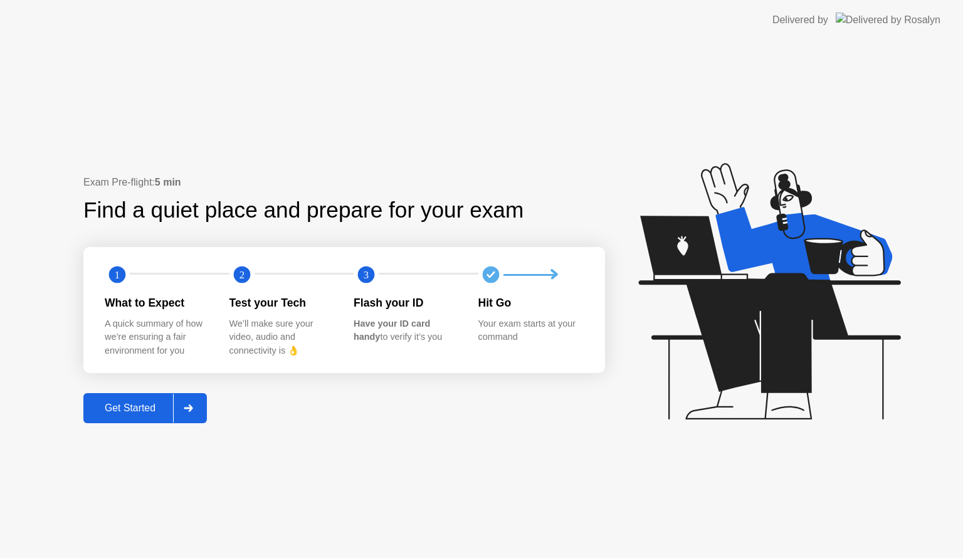
click at [135, 407] on div "Get Started" at bounding box center [130, 408] width 86 height 11
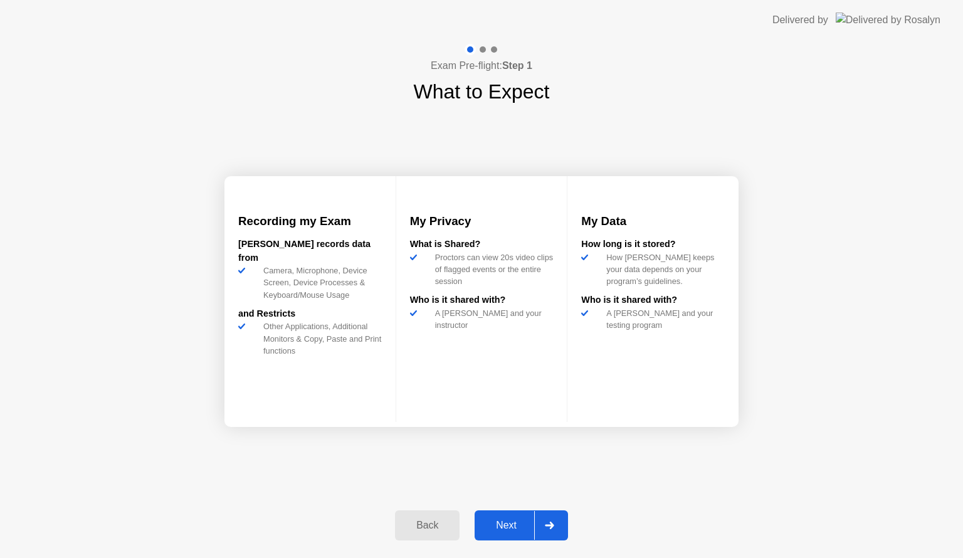
click at [416, 513] on button "Back" at bounding box center [427, 525] width 65 height 30
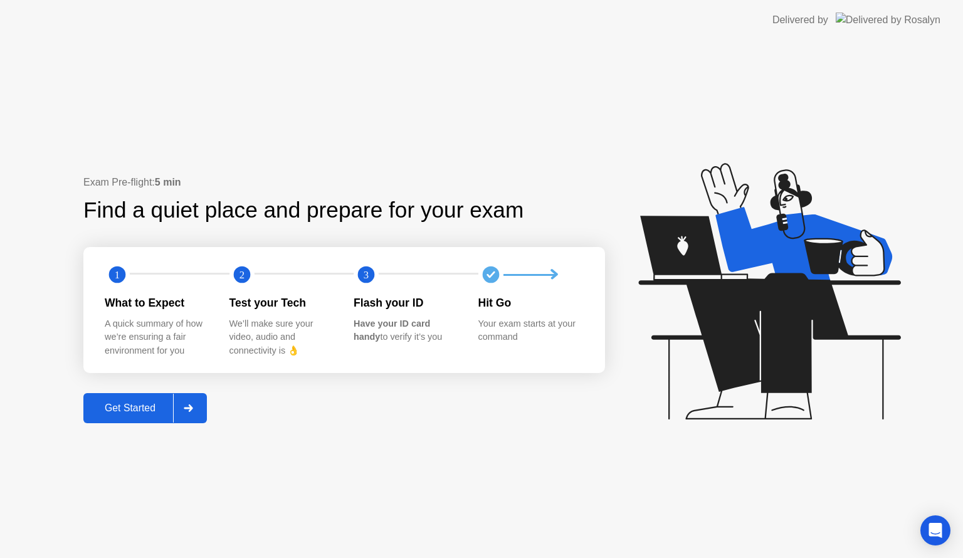
click at [189, 406] on icon at bounding box center [188, 408] width 9 height 8
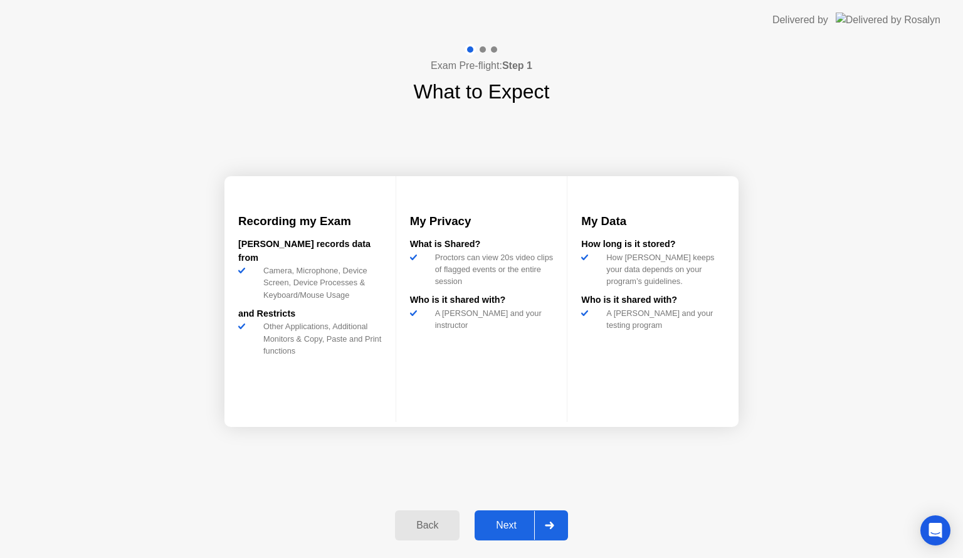
click at [511, 527] on div "Next" at bounding box center [506, 525] width 56 height 11
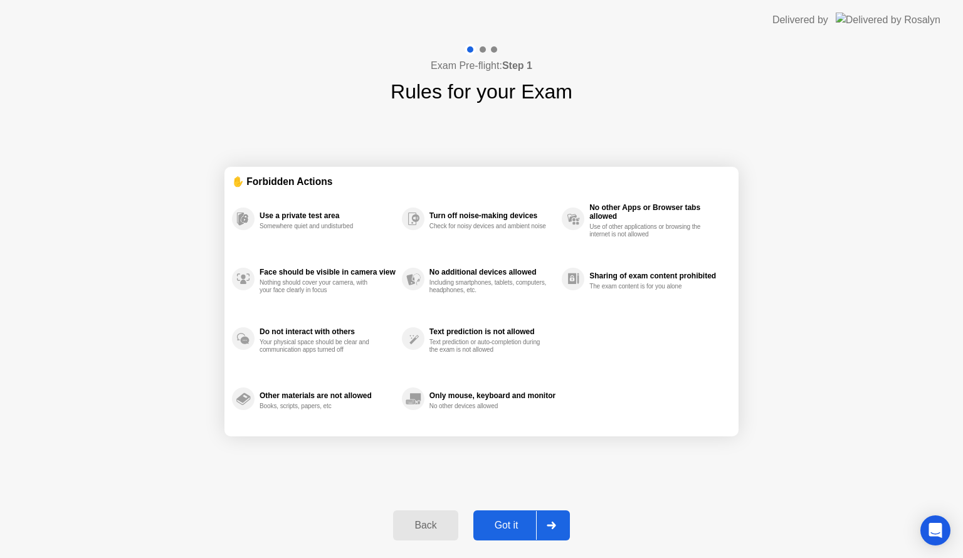
click at [511, 527] on div "Got it" at bounding box center [506, 525] width 59 height 11
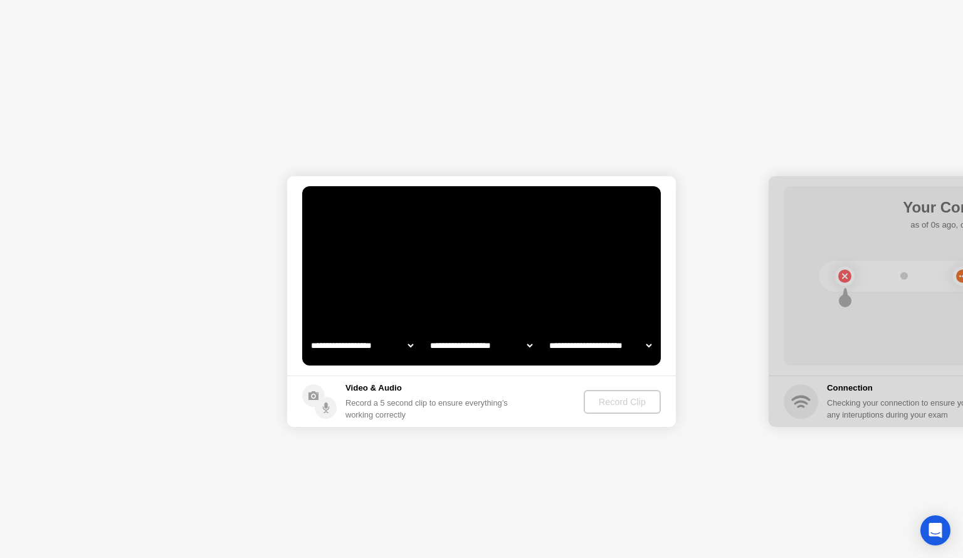
select select "**********"
select select "*******"
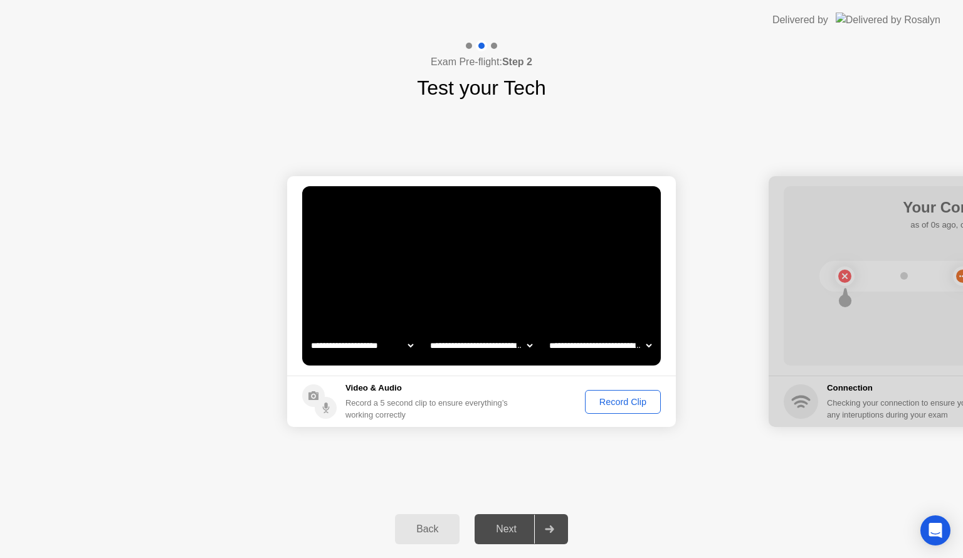
click at [623, 404] on div "Record Clip" at bounding box center [622, 402] width 67 height 10
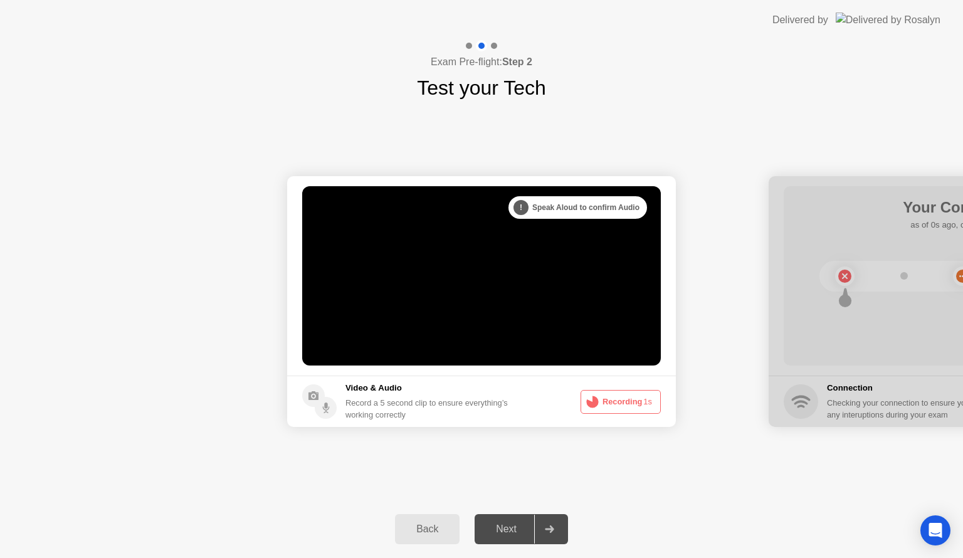
click at [623, 404] on button "Recording 1s" at bounding box center [621, 402] width 80 height 24
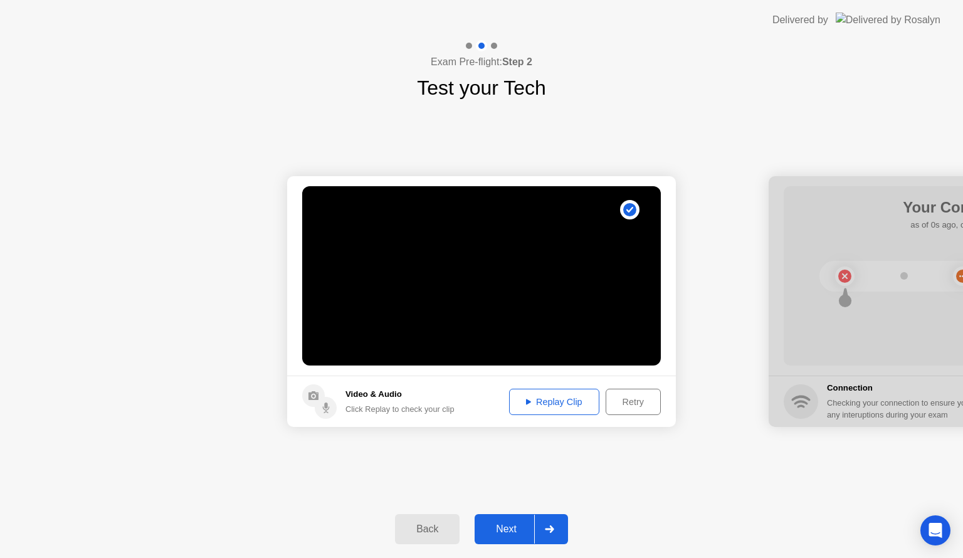
click at [430, 527] on div "Back" at bounding box center [427, 529] width 57 height 11
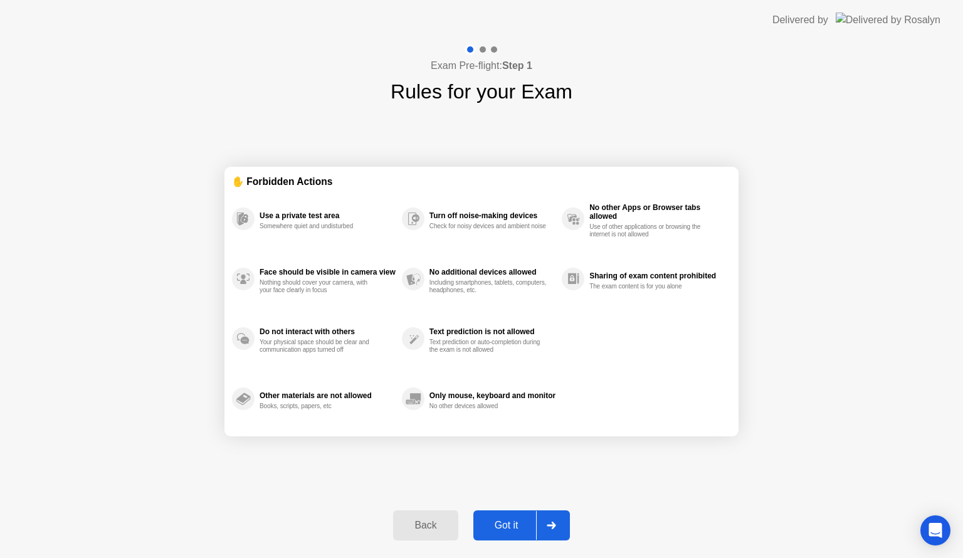
click at [518, 524] on div "Got it" at bounding box center [506, 525] width 59 height 11
select select "**********"
select select "*******"
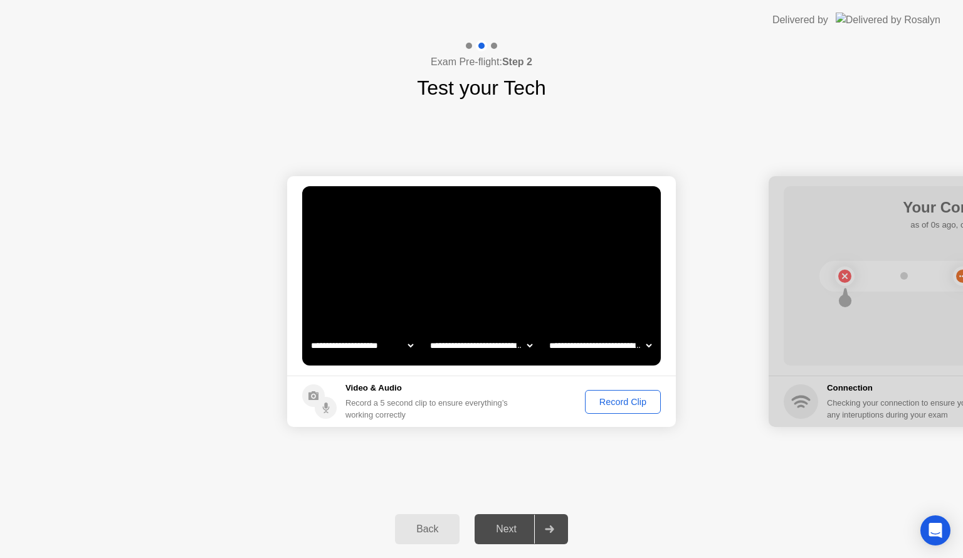
click at [628, 407] on div "Record Clip" at bounding box center [622, 402] width 67 height 10
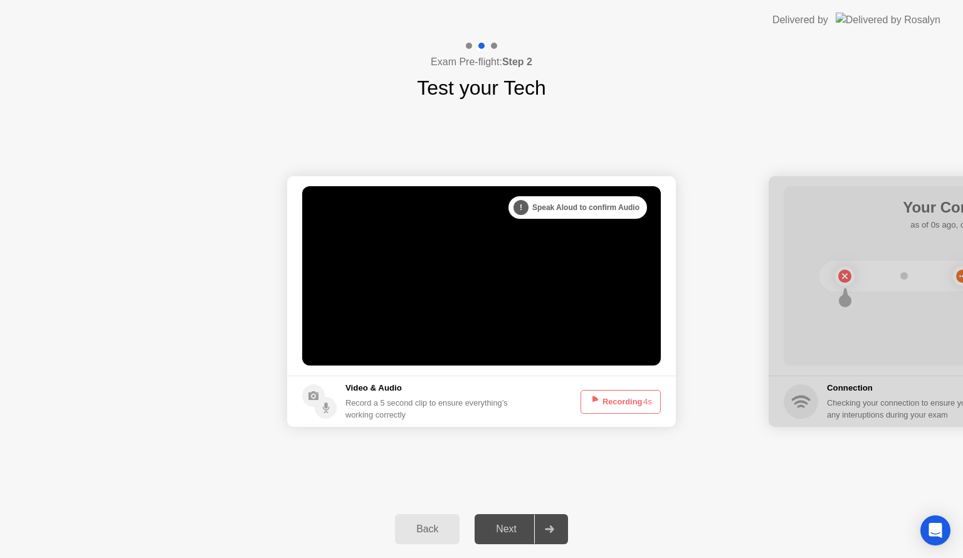
click at [628, 407] on button "Recording 4s" at bounding box center [621, 402] width 80 height 24
click at [422, 537] on button "Back" at bounding box center [427, 529] width 65 height 30
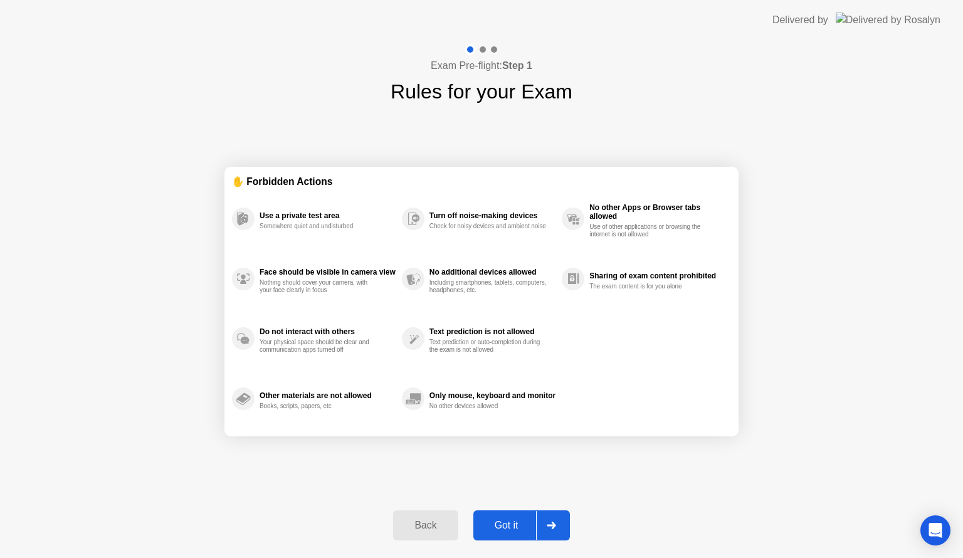
click at [532, 529] on div "Got it" at bounding box center [506, 525] width 59 height 11
select select "**********"
select select "*******"
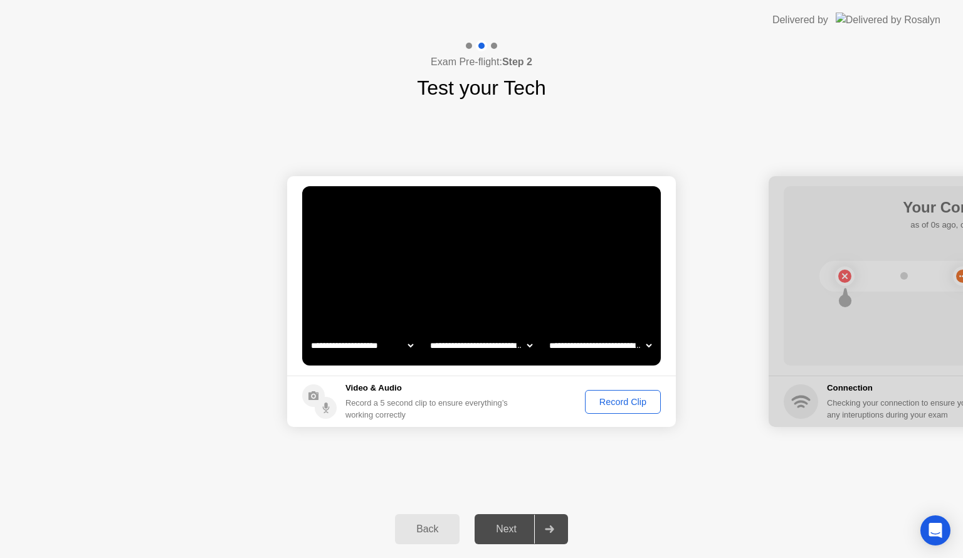
click at [620, 398] on div "Record Clip" at bounding box center [622, 402] width 67 height 10
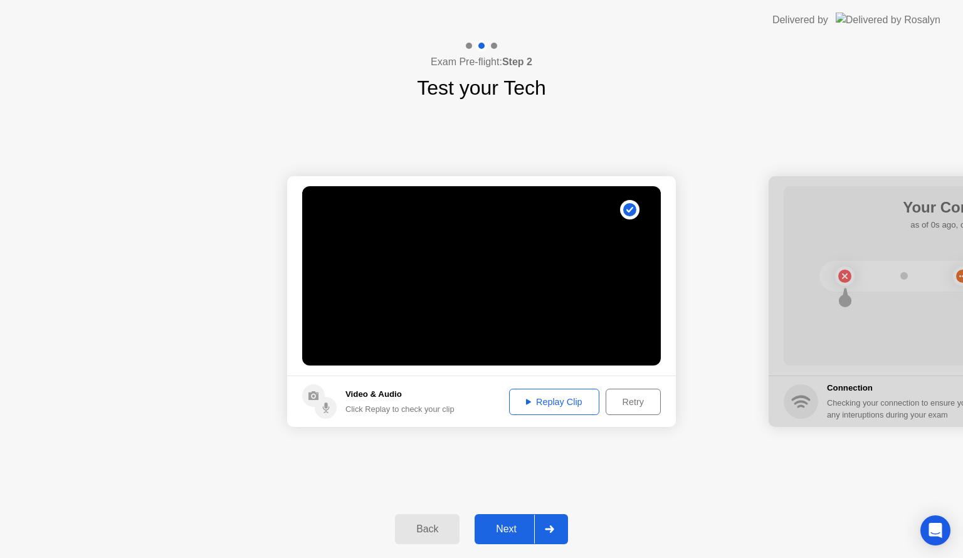
click at [512, 524] on div "Next" at bounding box center [506, 529] width 56 height 11
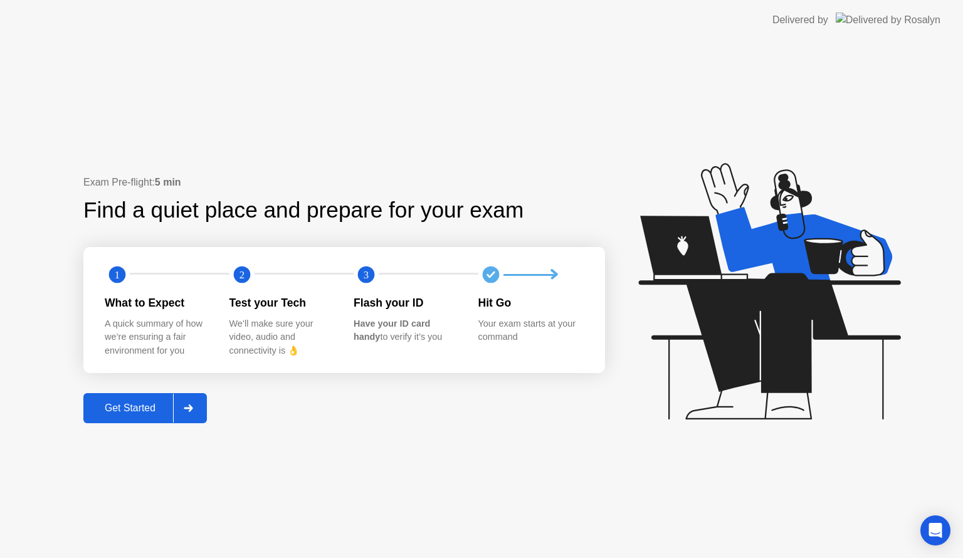
click at [139, 405] on div "Get Started" at bounding box center [130, 408] width 86 height 11
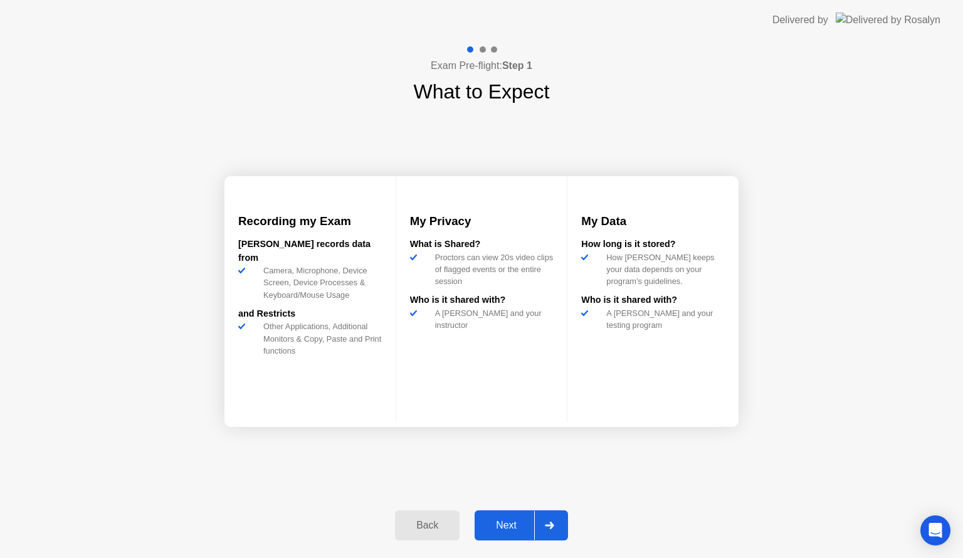
click at [516, 528] on div "Next" at bounding box center [506, 525] width 56 height 11
